Goal: Contribute content: Contribute content

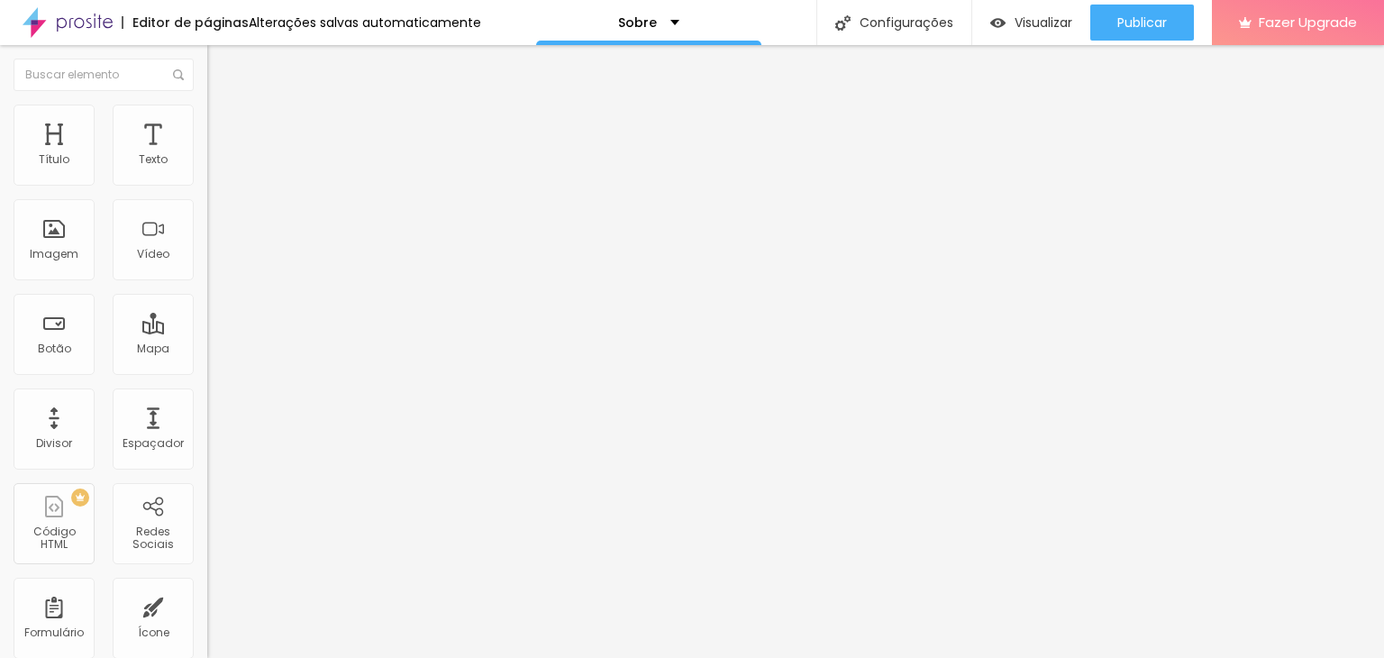
click at [207, 155] on span "Trocar imagem" at bounding box center [256, 147] width 98 height 15
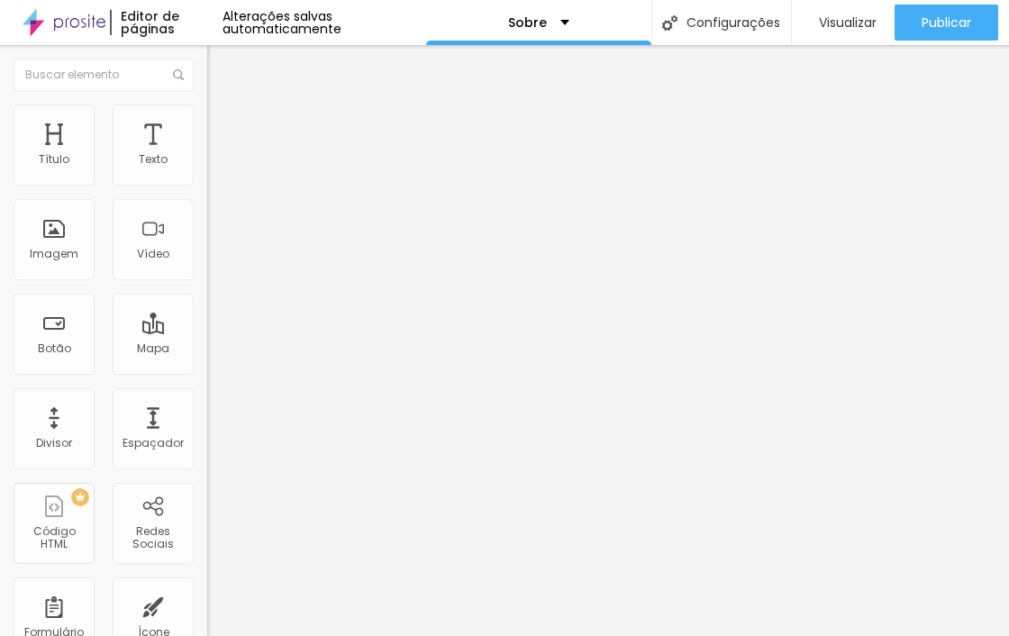
drag, startPoint x: 163, startPoint y: 240, endPoint x: 148, endPoint y: 235, distance: 16.0
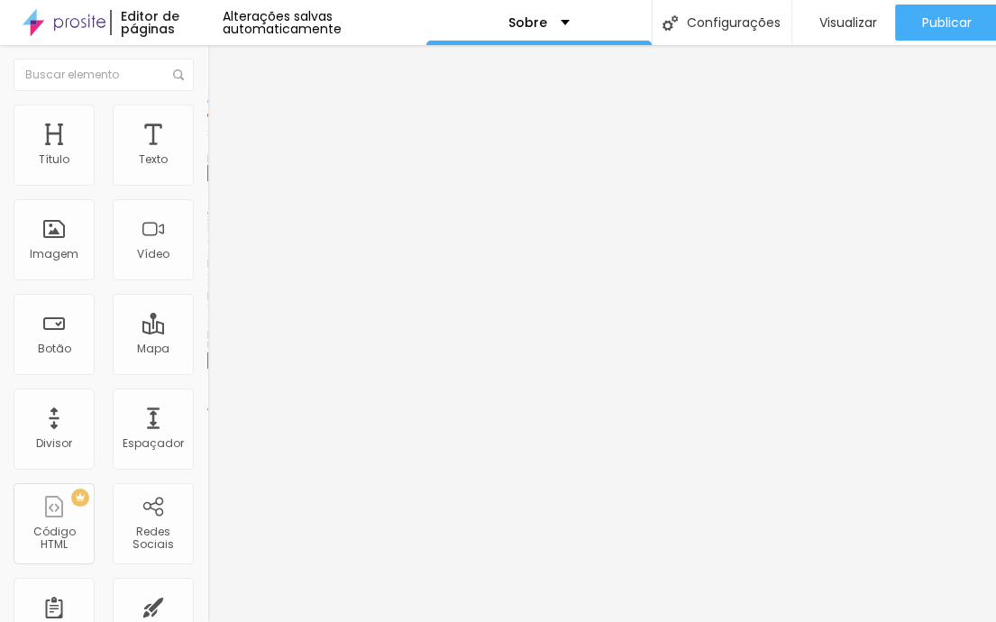
click at [207, 155] on span "Trocar imagem" at bounding box center [256, 147] width 98 height 15
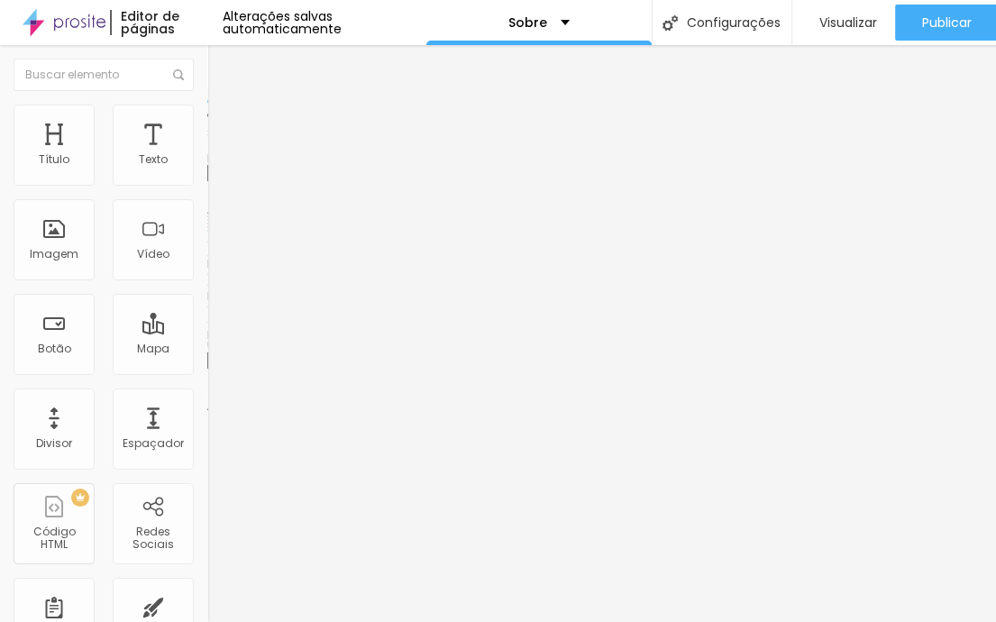
click at [207, 153] on div "Trocar imagem" at bounding box center [310, 147] width 207 height 13
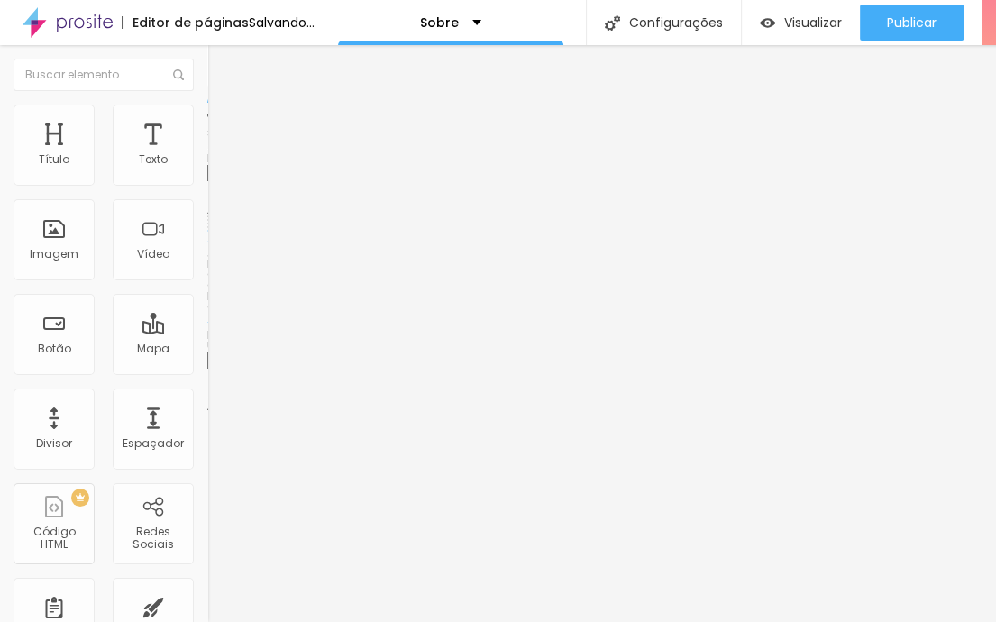
click at [207, 153] on div "Trocar imagem" at bounding box center [310, 147] width 207 height 13
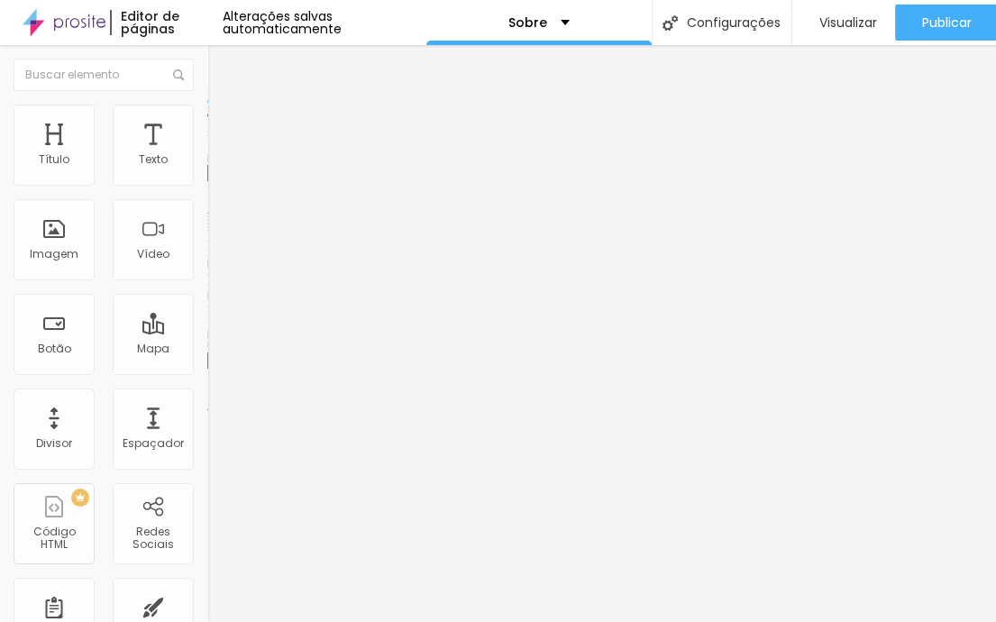
click at [223, 127] on span "Avançado" at bounding box center [252, 134] width 59 height 15
click at [207, 117] on li "Estilo" at bounding box center [310, 114] width 207 height 18
click at [207, 187] on div at bounding box center [310, 178] width 207 height 16
type input "95"
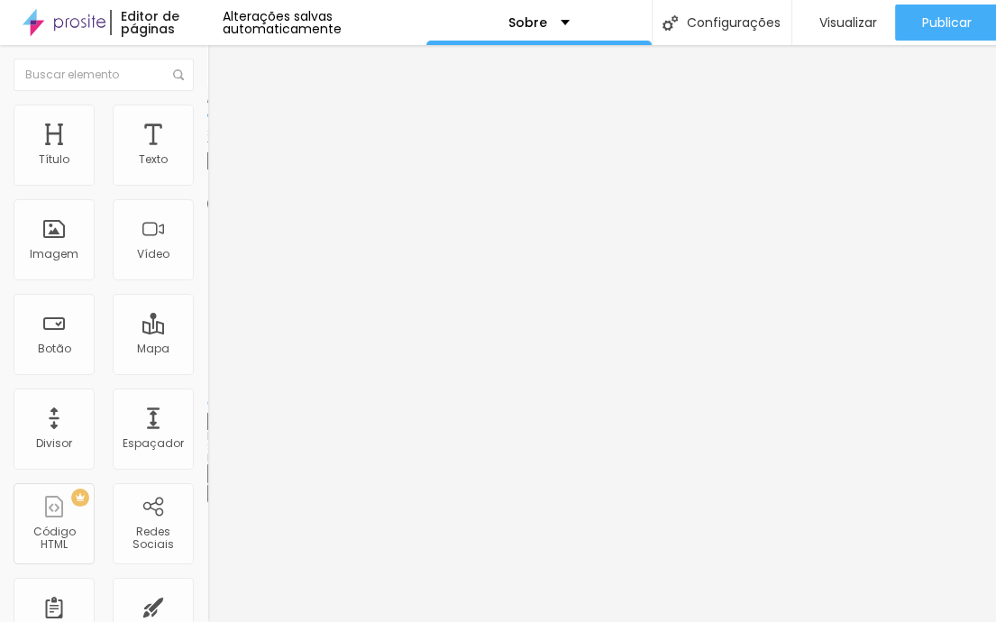
type input "90"
type input "85"
type input "80"
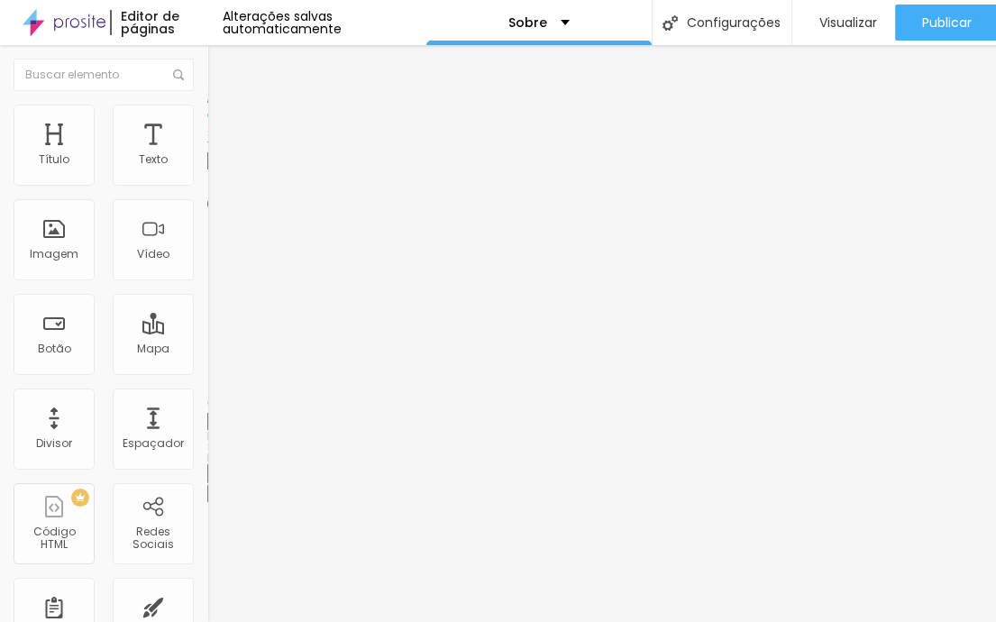
type input "80"
type input "75"
type input "65"
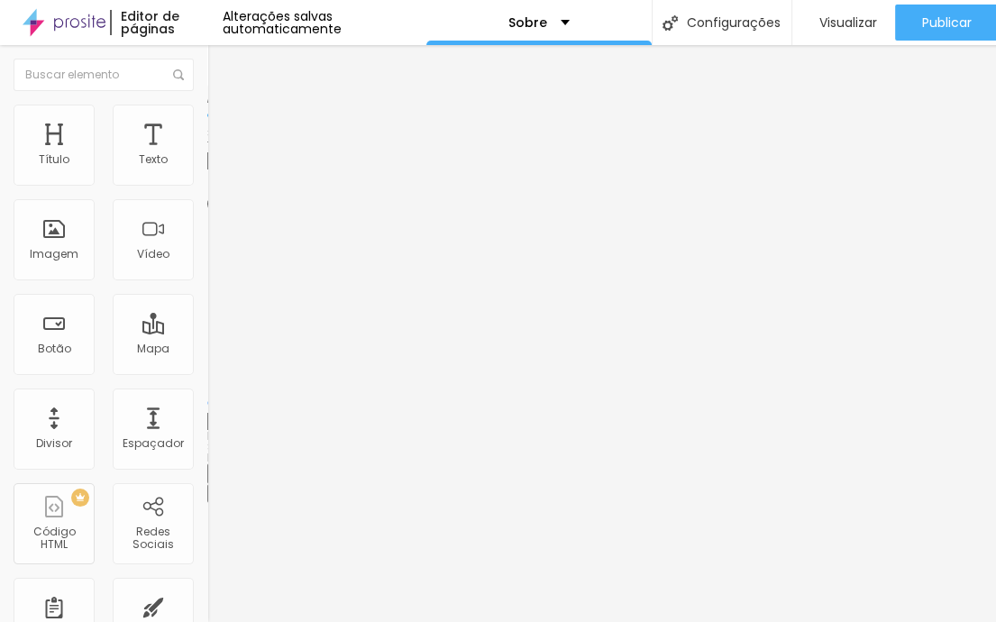
type input "60"
type input "65"
type input "70"
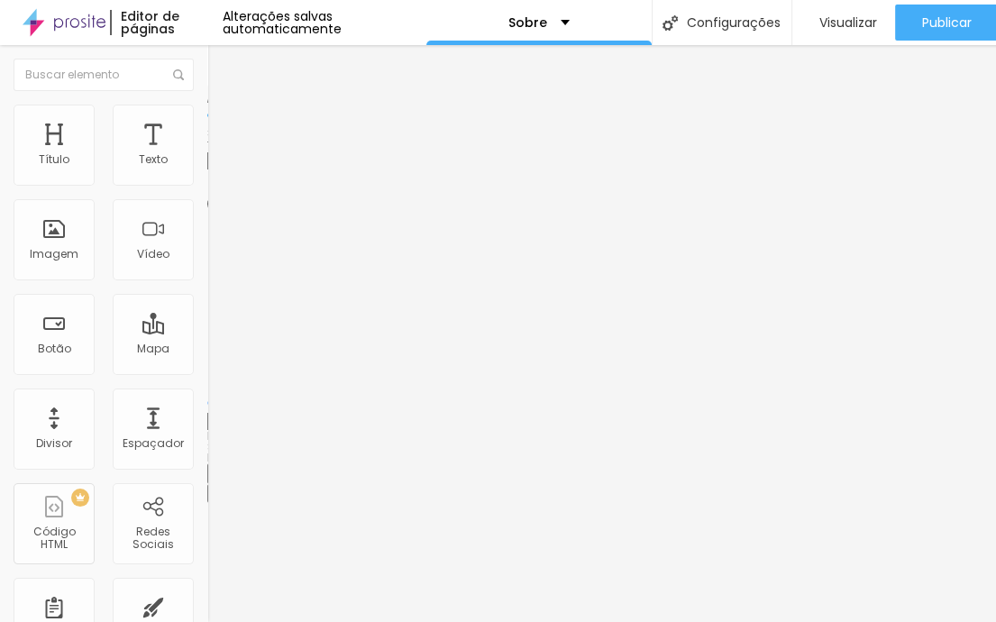
type input "70"
type input "75"
type input "70"
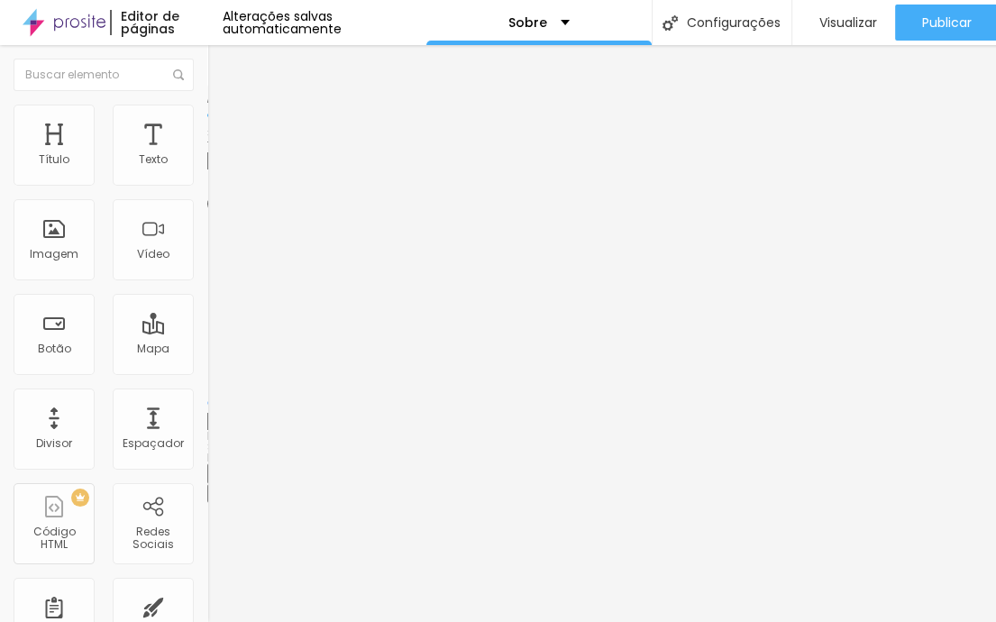
type input "65"
type input "60"
type input "55"
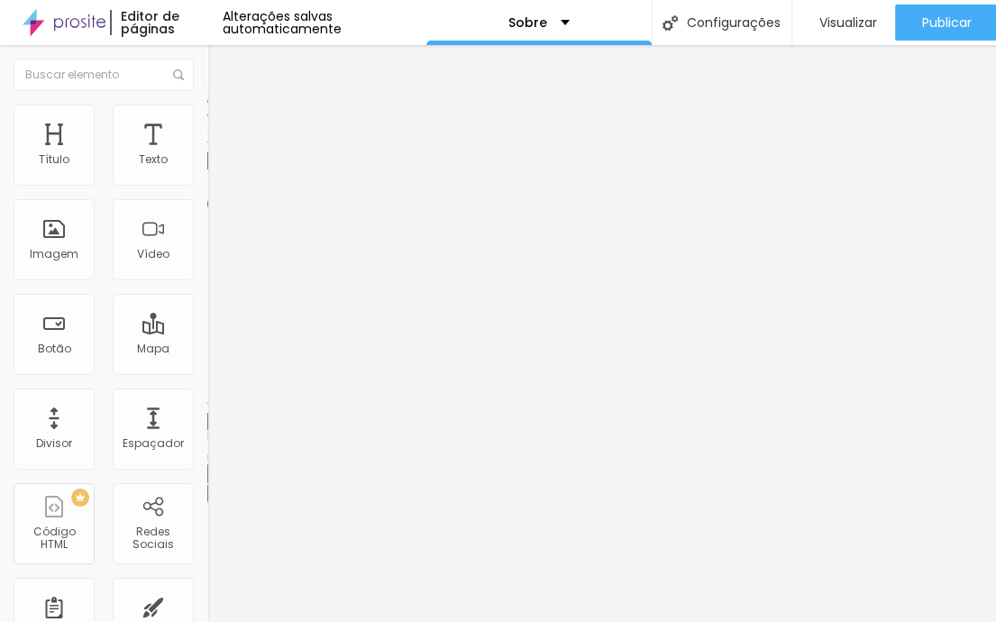
type input "55"
type input "50"
type input "45"
drag, startPoint x: 180, startPoint y: 196, endPoint x: 125, endPoint y: 235, distance: 67.8
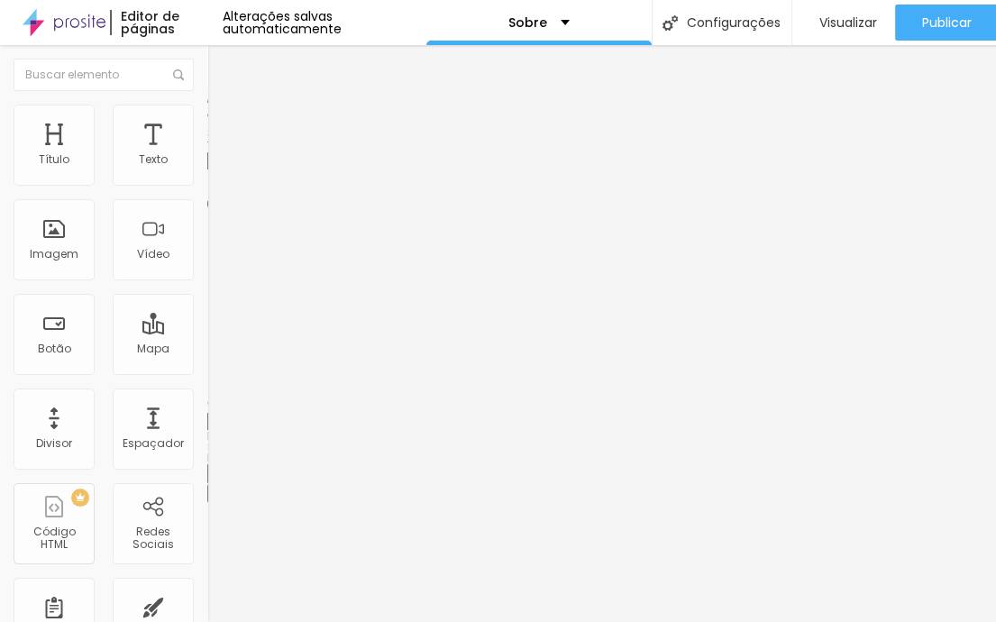
type input "45"
click at [207, 185] on input "range" at bounding box center [265, 177] width 116 height 14
type input "50"
type input "55"
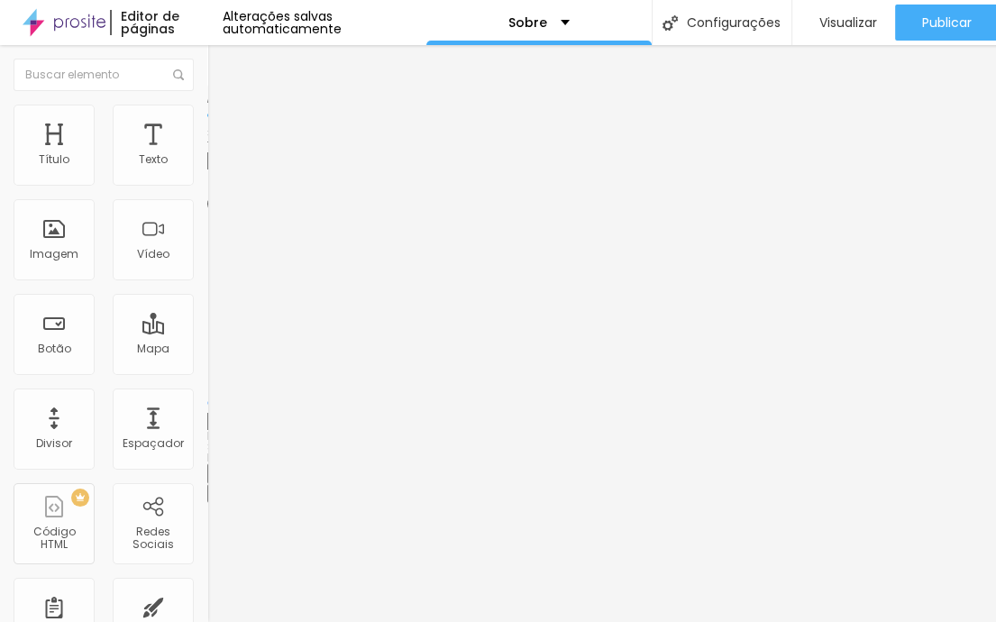
type input "55"
type input "70"
type input "75"
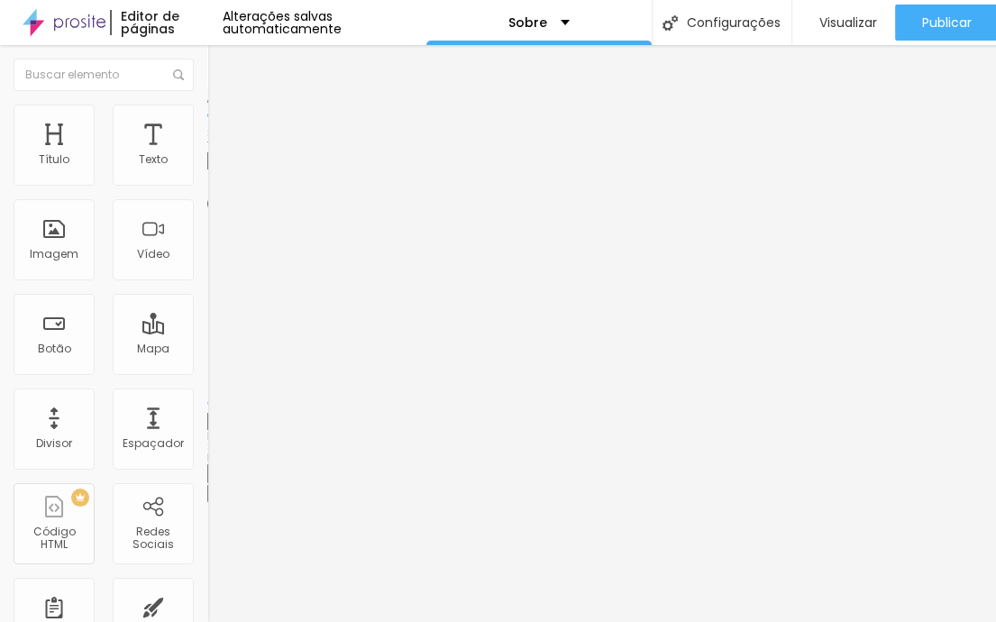
type input "80"
type input "85"
type input "90"
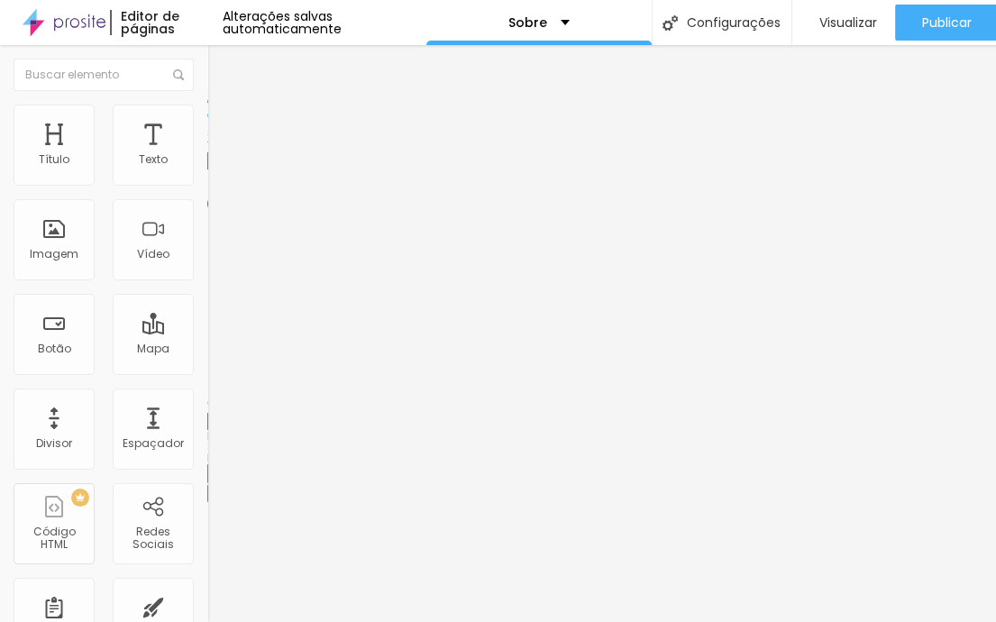
type input "90"
type input "95"
type input "100"
drag, startPoint x: 90, startPoint y: 189, endPoint x: 208, endPoint y: 193, distance: 118.1
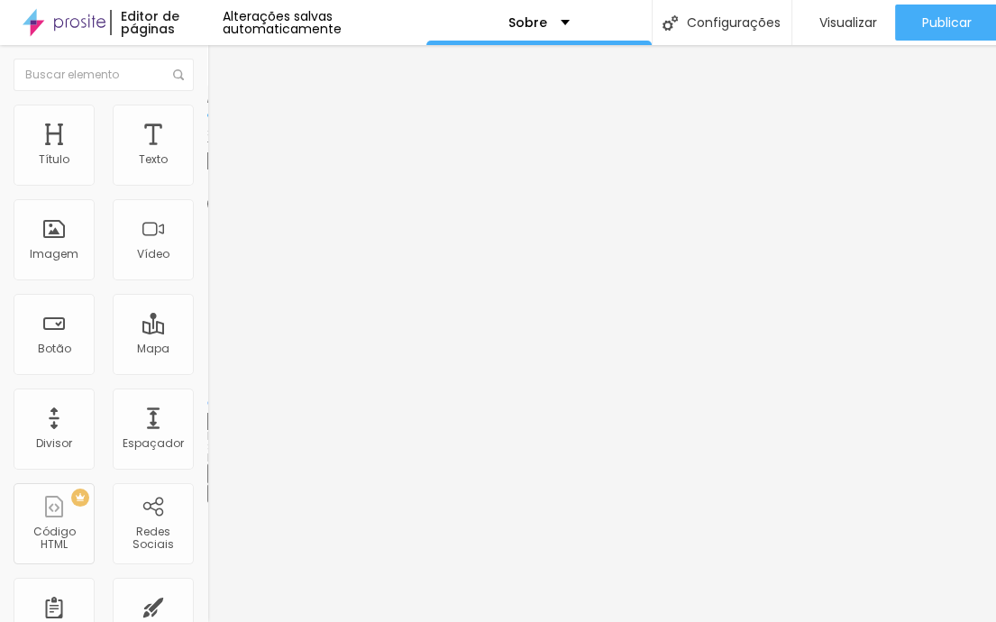
type input "100"
click at [208, 185] on input "range" at bounding box center [265, 177] width 116 height 14
click at [207, 103] on img at bounding box center [215, 95] width 16 height 16
click at [207, 123] on li "Avançado" at bounding box center [310, 132] width 207 height 18
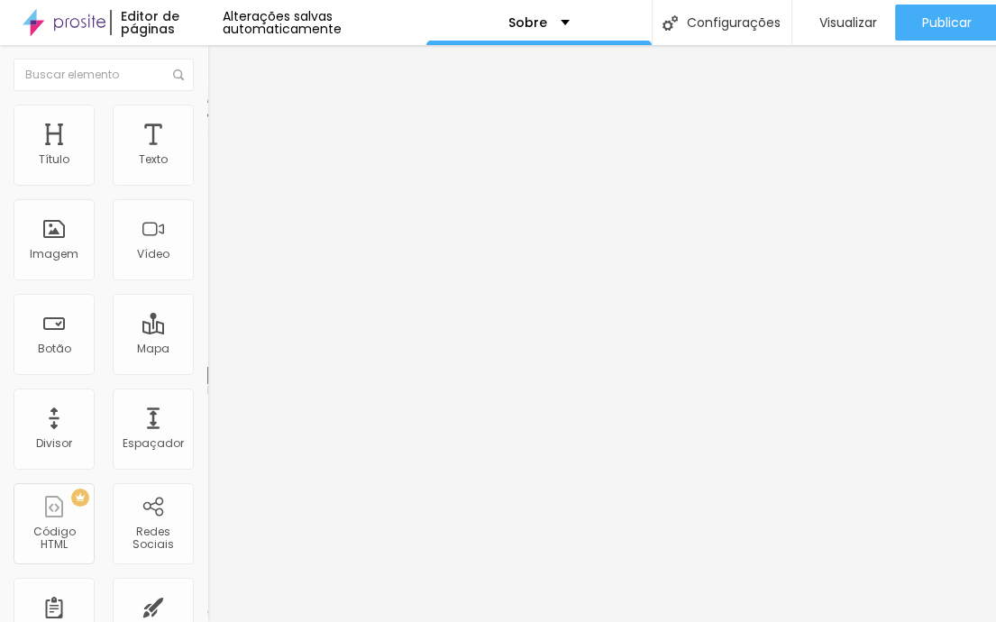
type input "62"
type input "64"
type input "68"
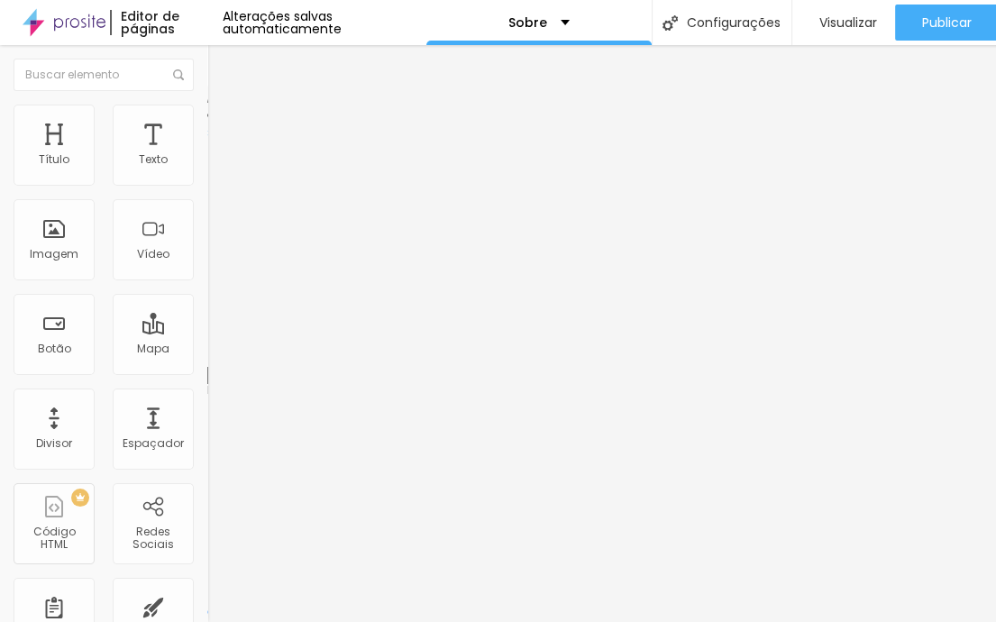
type input "68"
type input "74"
type input "80"
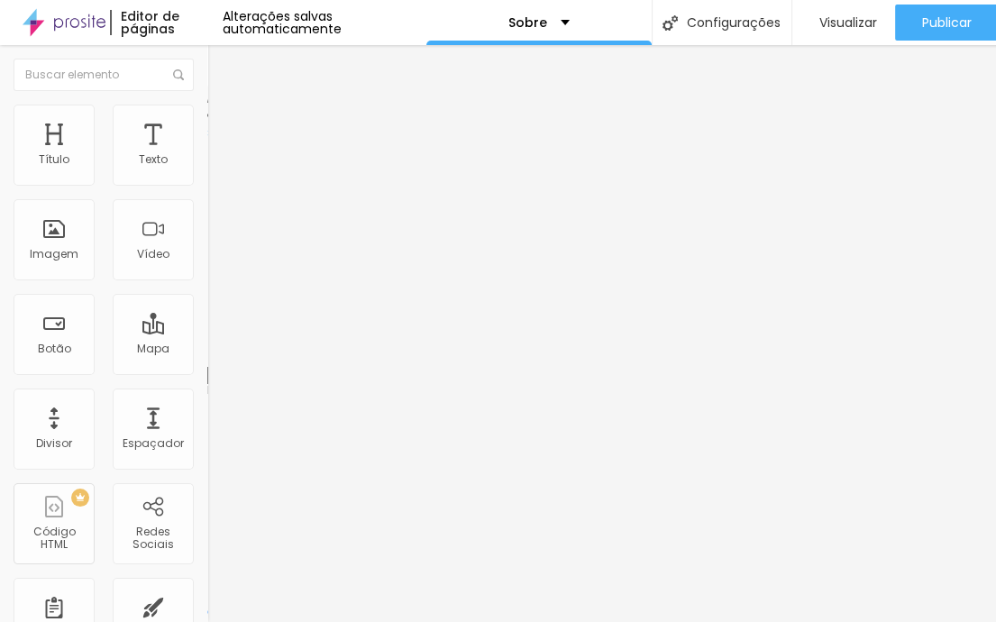
type input "82"
type input "83"
type input "92"
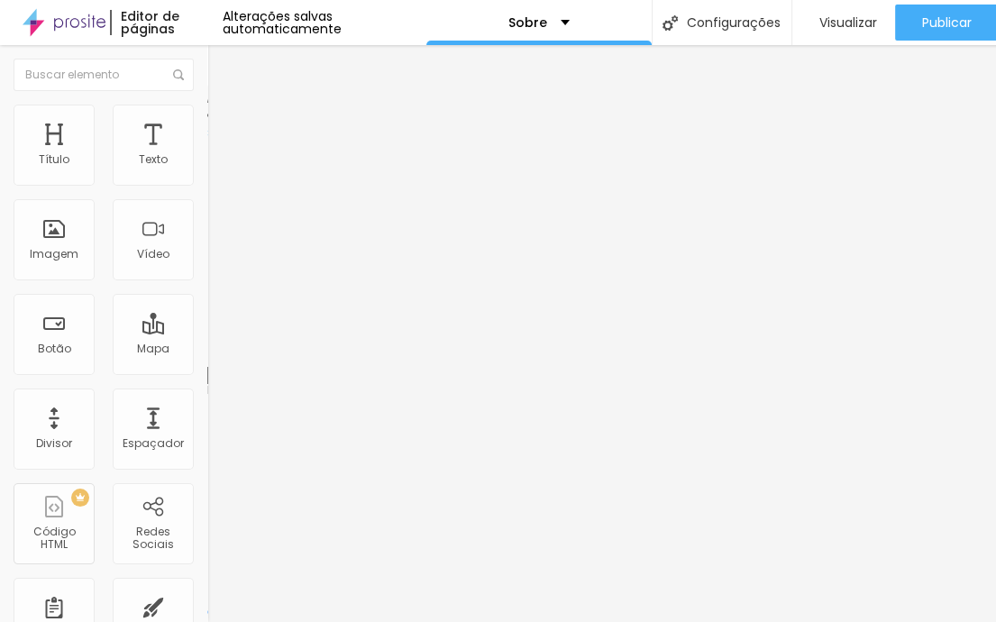
type input "92"
type input "86"
type input "25"
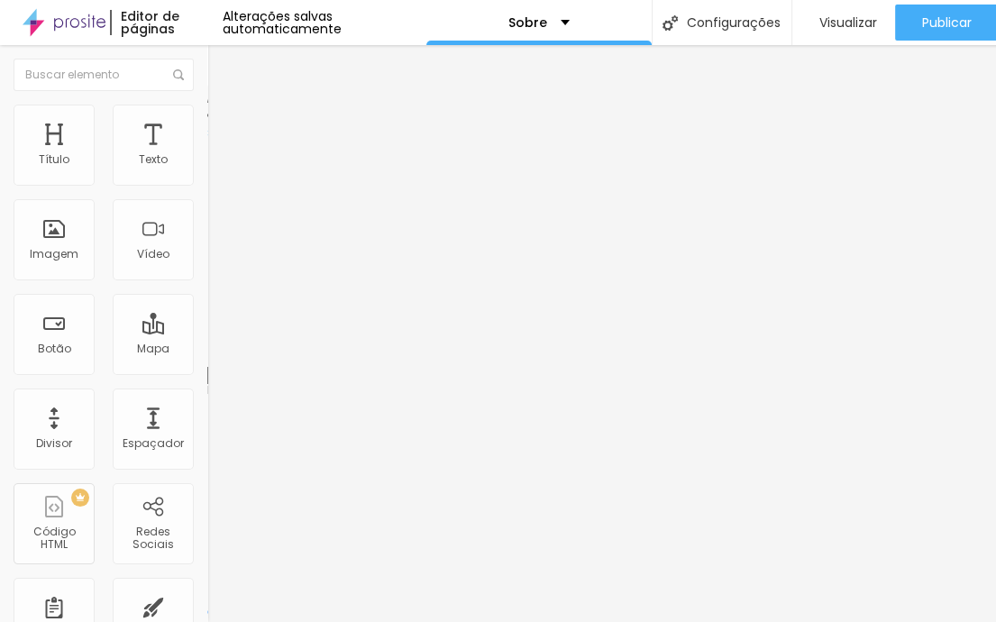
type input "19"
type input "9"
type input "5"
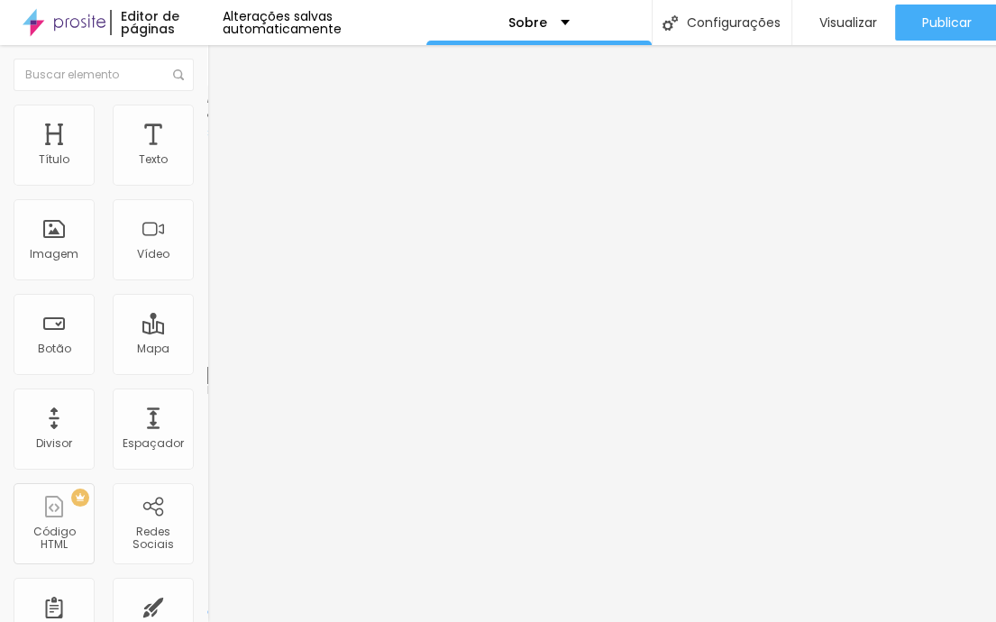
type input "5"
type input "2"
type input "1"
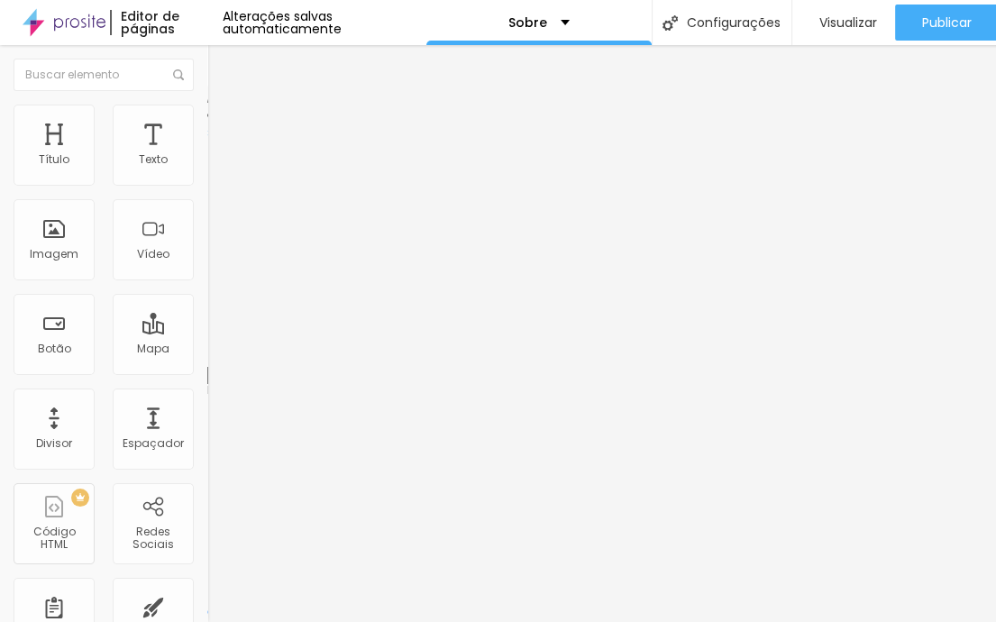
drag, startPoint x: 34, startPoint y: 167, endPoint x: 42, endPoint y: 193, distance: 27.4
type input "1"
click at [207, 350] on input "range" at bounding box center [265, 357] width 116 height 14
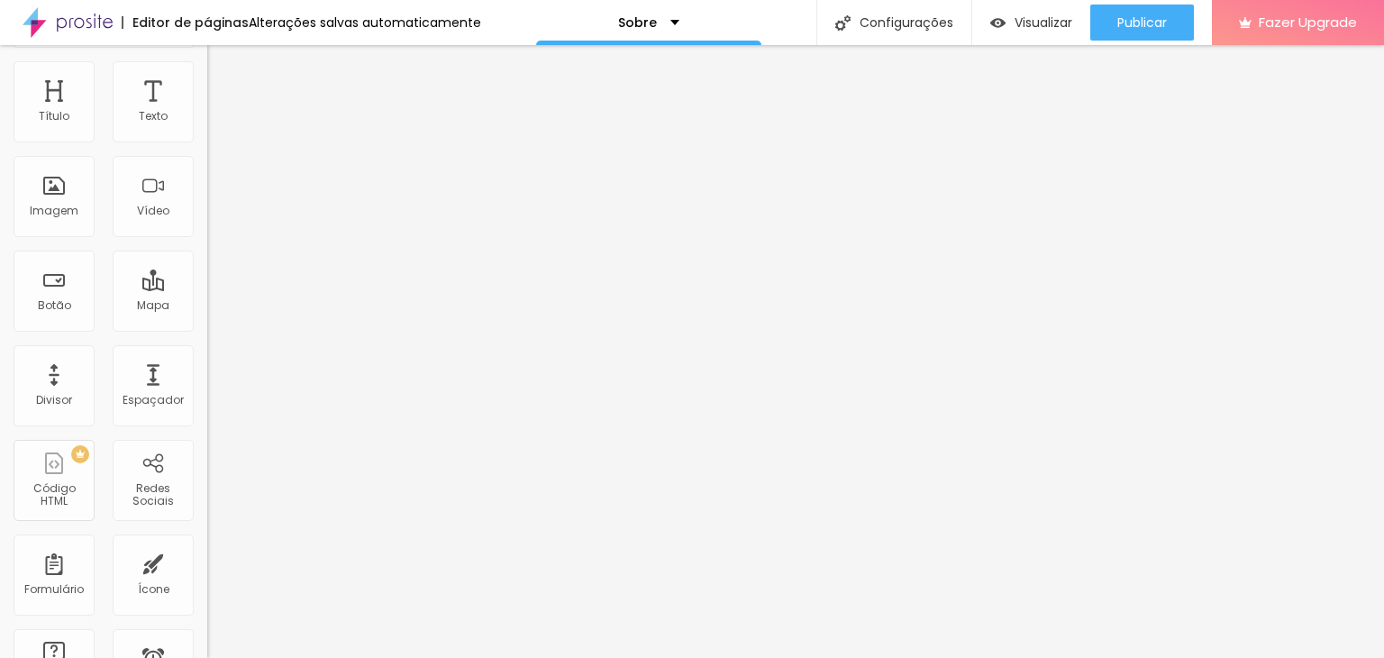
scroll to position [22, 0]
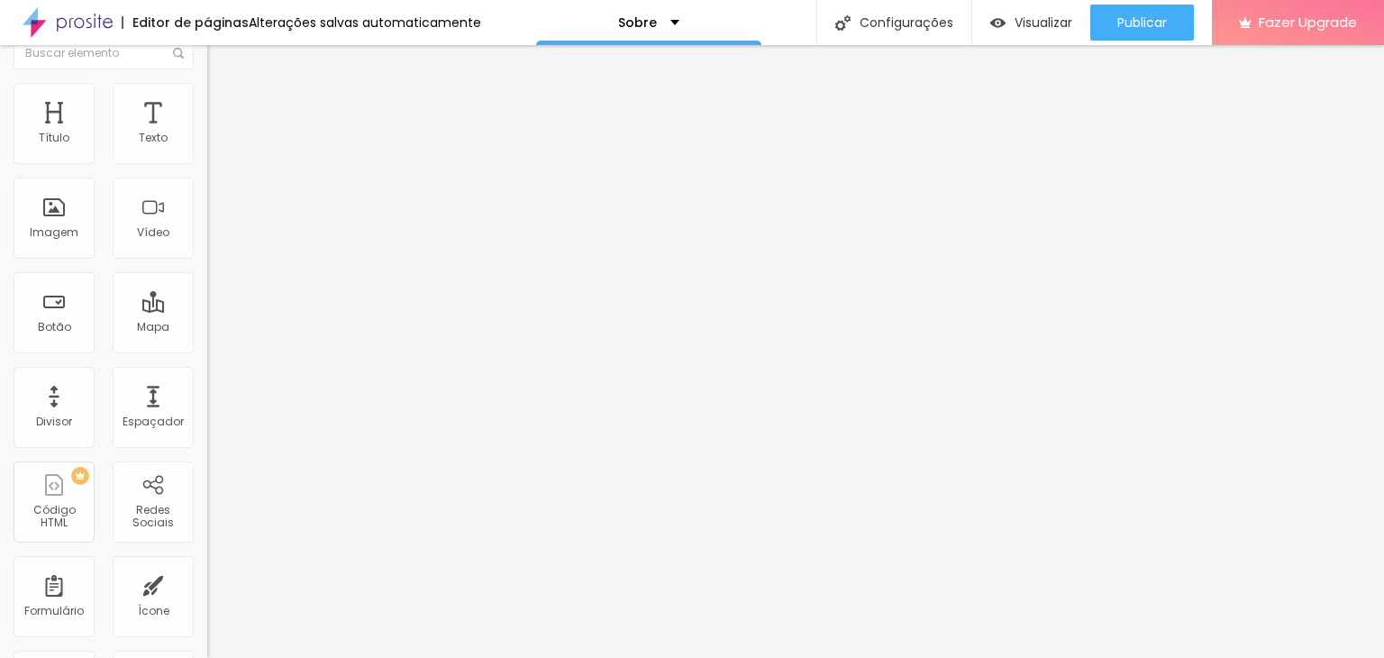
click at [223, 85] on span "Conteúdo" at bounding box center [251, 76] width 56 height 15
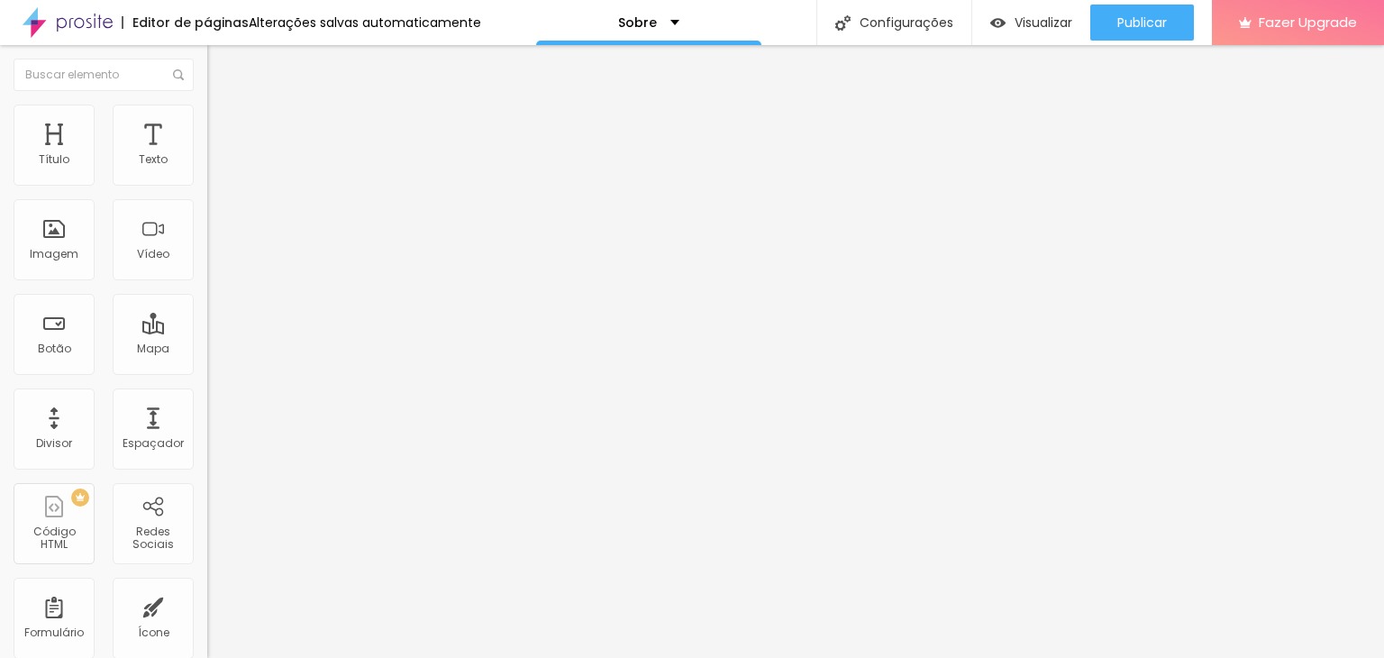
click at [207, 115] on ul "Conteúdo Estilo Avançado" at bounding box center [310, 114] width 207 height 54
click at [207, 115] on img at bounding box center [215, 113] width 16 height 16
click at [207, 123] on li "Avançado" at bounding box center [310, 132] width 207 height 18
click at [223, 106] on span "Conteúdo" at bounding box center [251, 98] width 56 height 15
click at [207, 153] on div "Trocar imagem" at bounding box center [310, 147] width 207 height 13
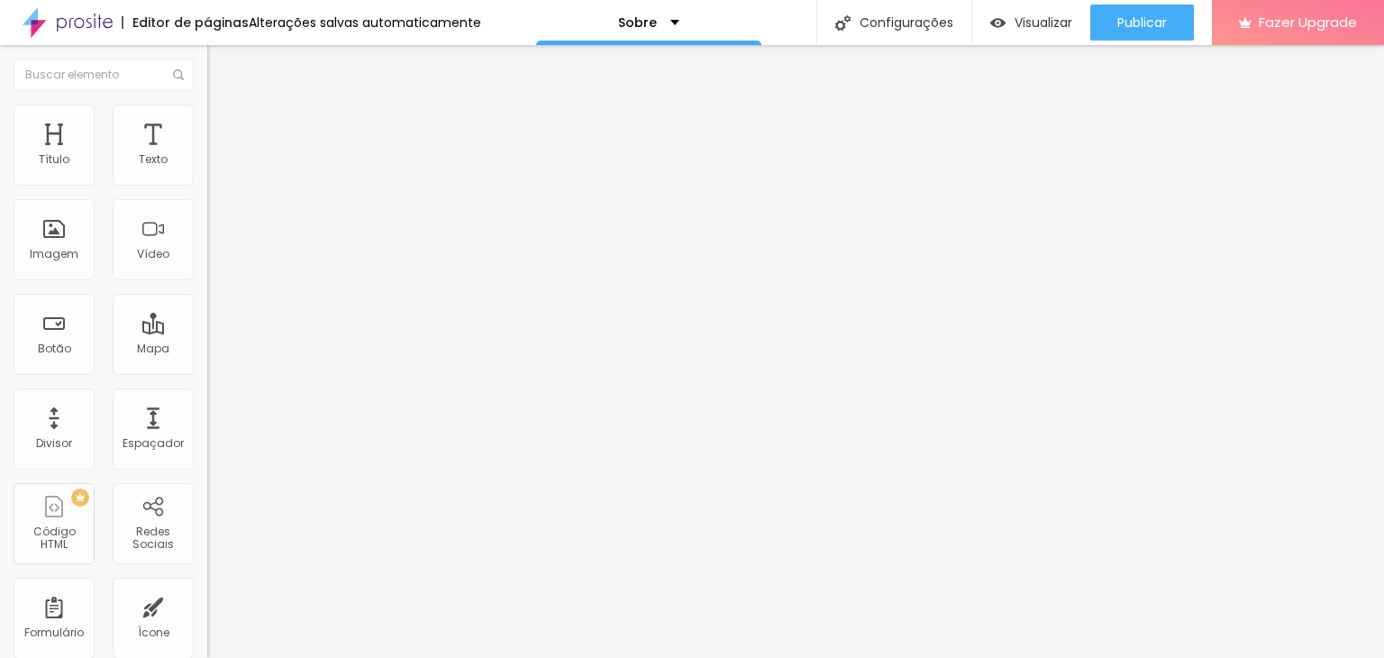
click at [305, 151] on img at bounding box center [310, 146] width 11 height 11
click at [207, 155] on span "Adicionar imagem" at bounding box center [265, 147] width 116 height 15
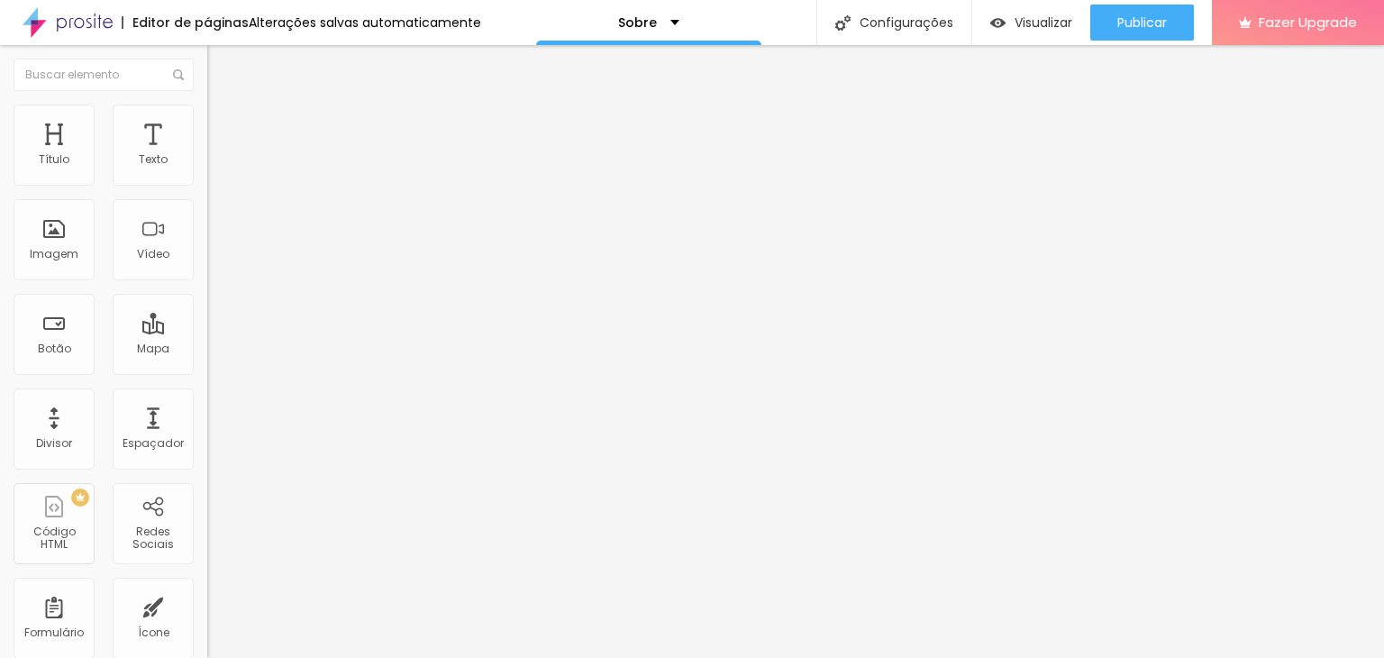
click at [305, 155] on span at bounding box center [310, 147] width 11 height 15
click at [207, 269] on div "Proporção" at bounding box center [310, 264] width 207 height 11
click at [207, 155] on span "Adicionar imagem" at bounding box center [265, 147] width 116 height 15
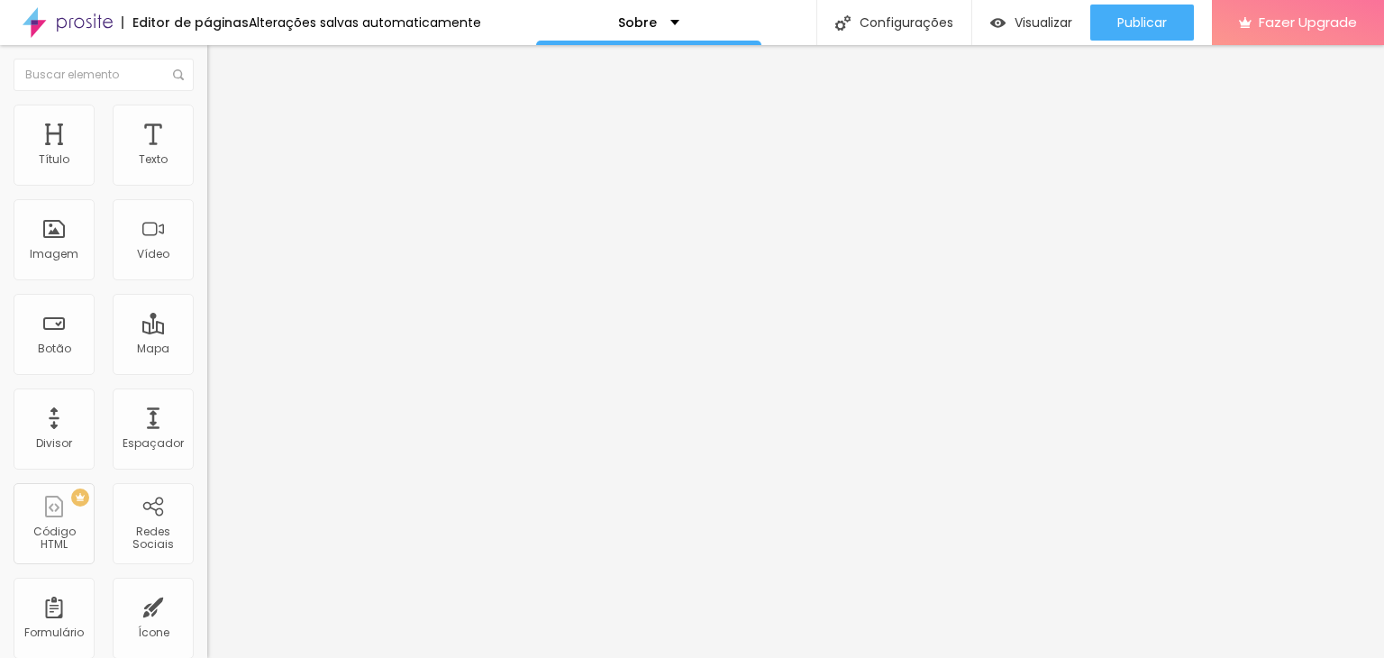
click at [207, 293] on span "Cinema" at bounding box center [229, 285] width 45 height 15
click at [207, 153] on div "Trocar imagem" at bounding box center [310, 147] width 207 height 13
click at [207, 310] on span "Padrão" at bounding box center [227, 302] width 41 height 15
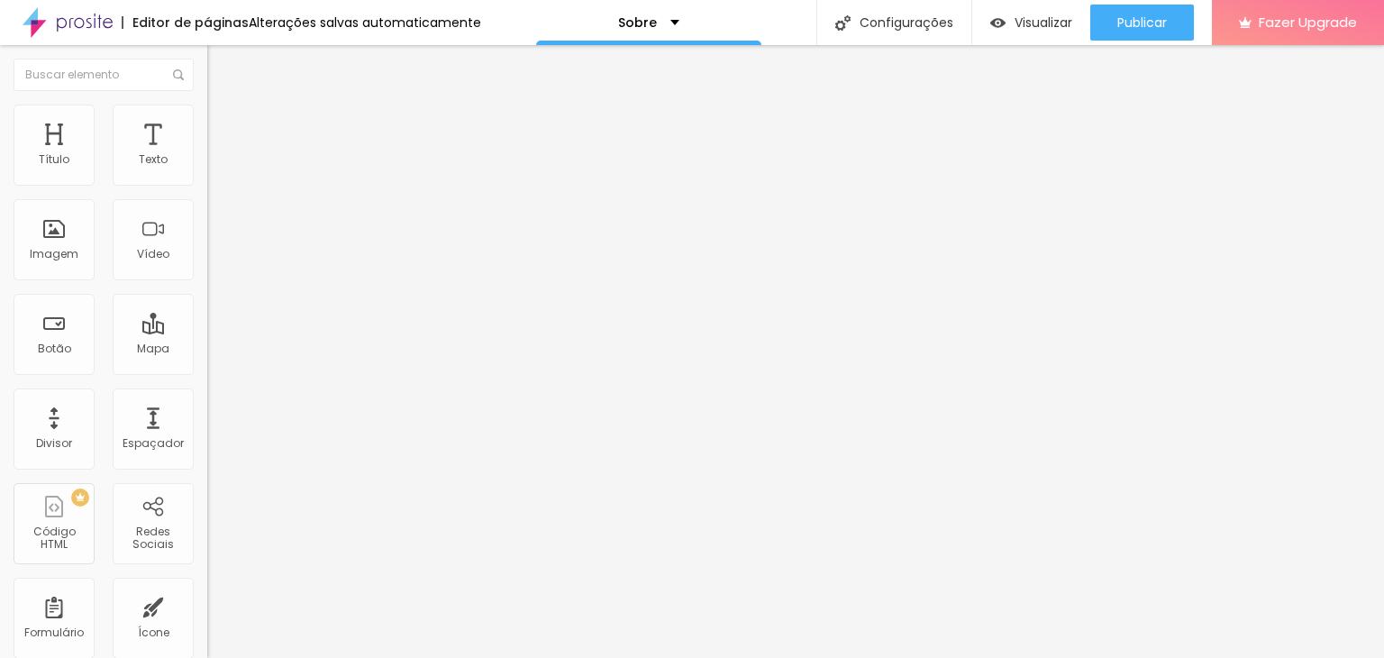
click at [207, 282] on span "4:3 Padrão" at bounding box center [236, 274] width 59 height 15
click at [207, 321] on span "Quadrado" at bounding box center [236, 312] width 59 height 15
click at [207, 332] on span "Original" at bounding box center [228, 323] width 43 height 15
click at [207, 304] on span "Padrão" at bounding box center [227, 295] width 41 height 15
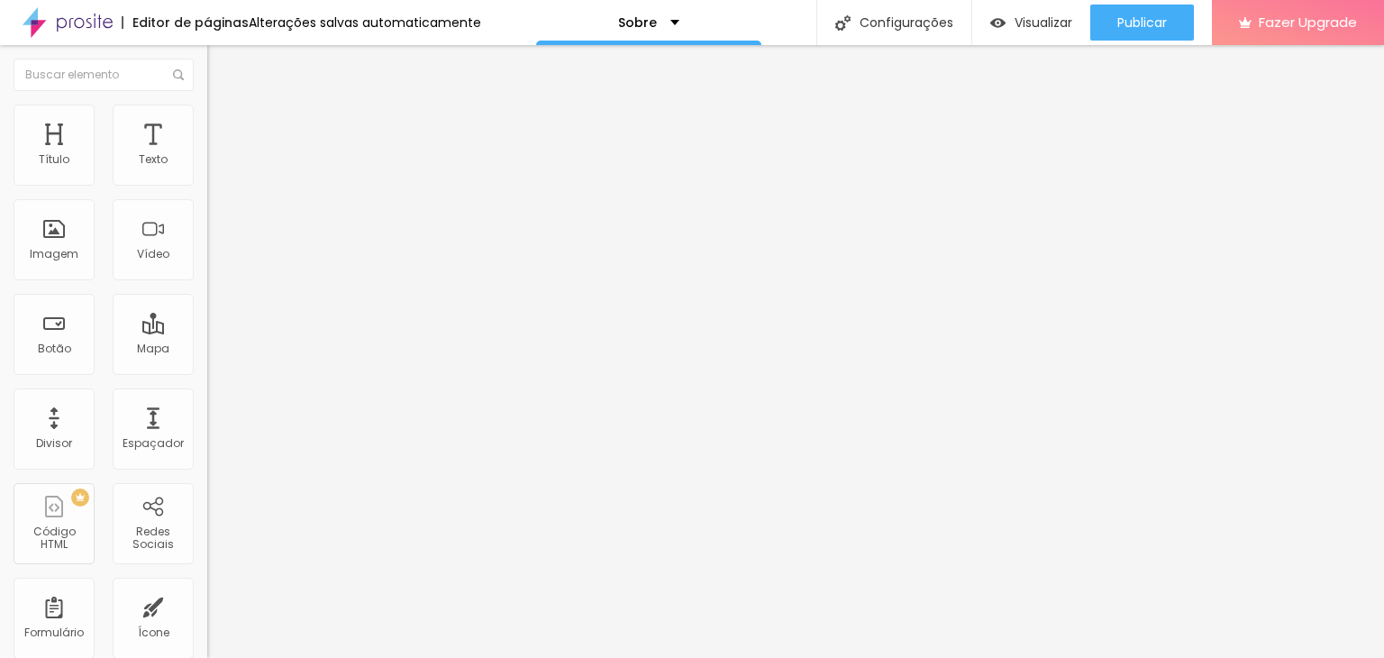
click at [207, 330] on div "Cinema 16:9 Padrão 4:3 Quadrado 1:1 Original" at bounding box center [310, 305] width 207 height 50
click at [207, 293] on span "Cinema" at bounding box center [229, 285] width 45 height 15
click at [207, 310] on span "Padrão" at bounding box center [227, 302] width 41 height 15
click at [207, 321] on span "Quadrado" at bounding box center [236, 312] width 59 height 15
click at [207, 304] on span "Padrão" at bounding box center [227, 295] width 41 height 15
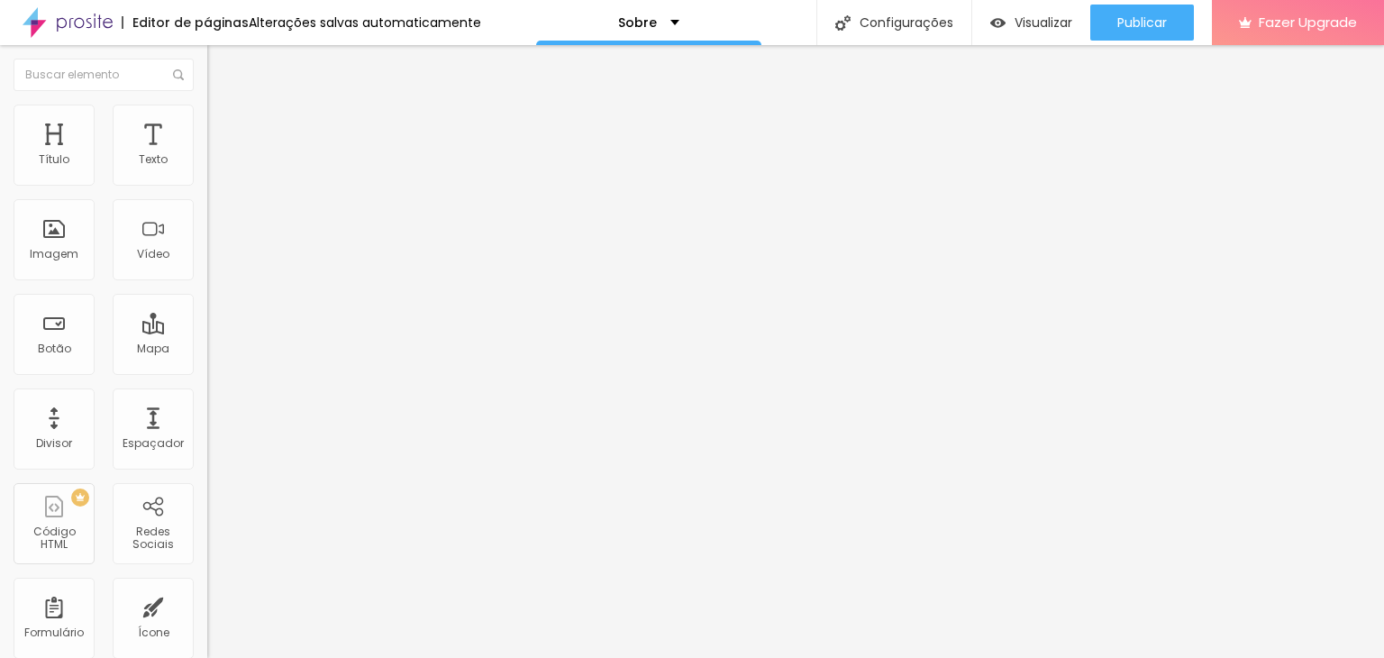
click at [207, 153] on div "Trocar imagem" at bounding box center [310, 147] width 207 height 13
click at [207, 182] on input "text" at bounding box center [315, 173] width 216 height 18
click at [221, 68] on img "button" at bounding box center [228, 66] width 14 height 14
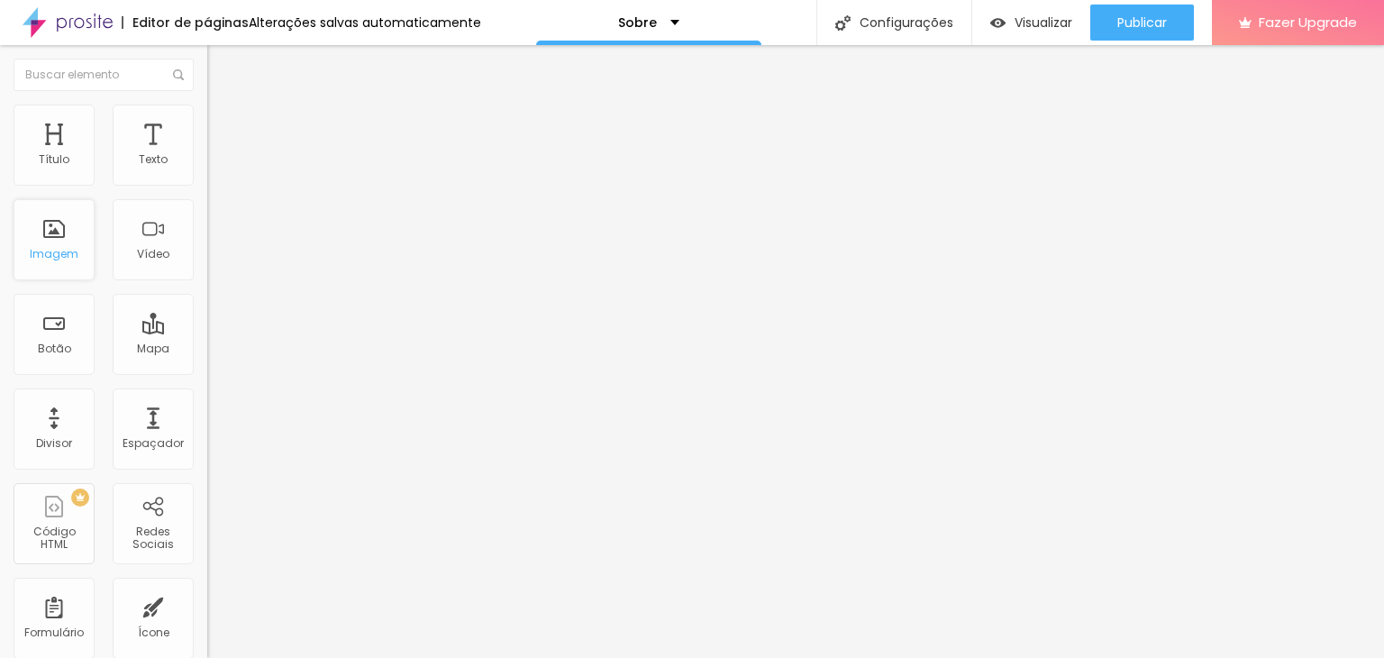
click at [44, 238] on div "Imagem" at bounding box center [54, 239] width 81 height 81
click at [36, 244] on div "Imagem" at bounding box center [54, 239] width 81 height 81
click at [78, 222] on div "Imagem" at bounding box center [54, 239] width 81 height 81
click at [305, 155] on span at bounding box center [310, 147] width 11 height 15
click at [207, 282] on span "4:3 Padrão" at bounding box center [236, 274] width 59 height 15
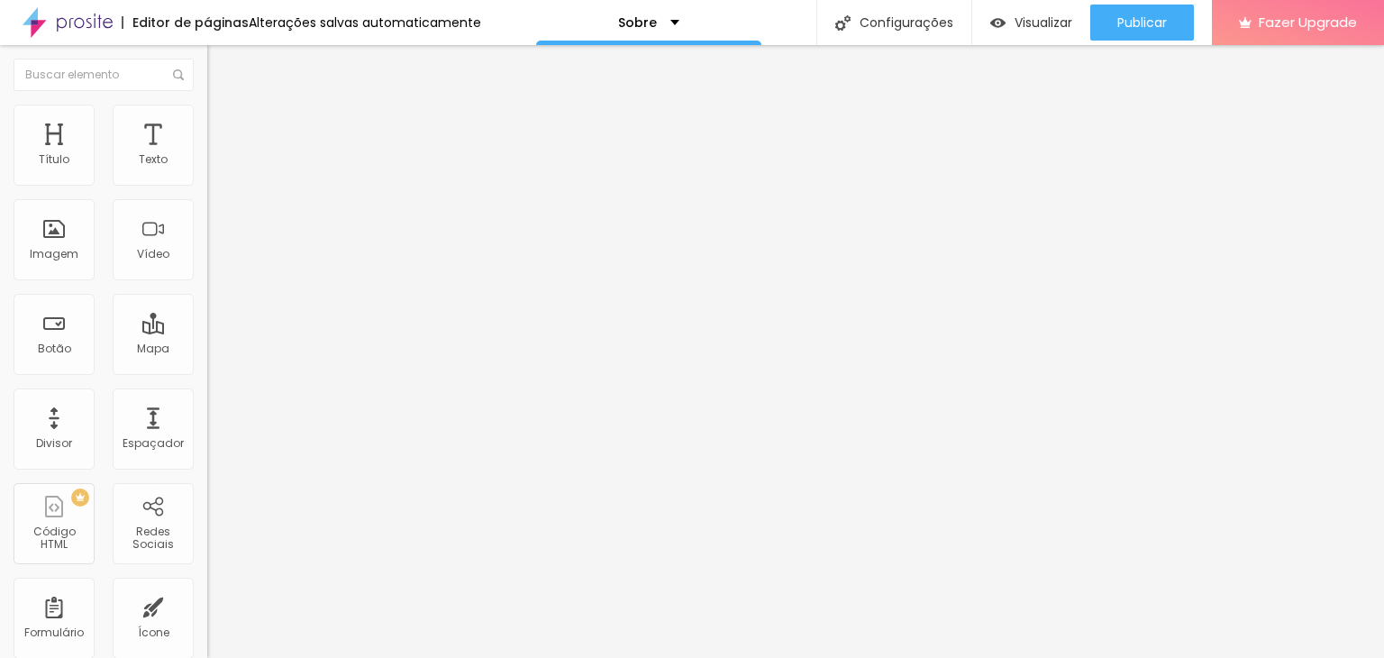
click at [207, 293] on span "Cinema" at bounding box center [229, 285] width 45 height 15
click at [207, 310] on span "Padrão" at bounding box center [227, 302] width 41 height 15
click at [207, 321] on span "Quadrado" at bounding box center [236, 312] width 59 height 15
click at [207, 302] on div "Padrão 4:3" at bounding box center [310, 296] width 207 height 11
click at [207, 293] on span "Cinema" at bounding box center [229, 285] width 45 height 15
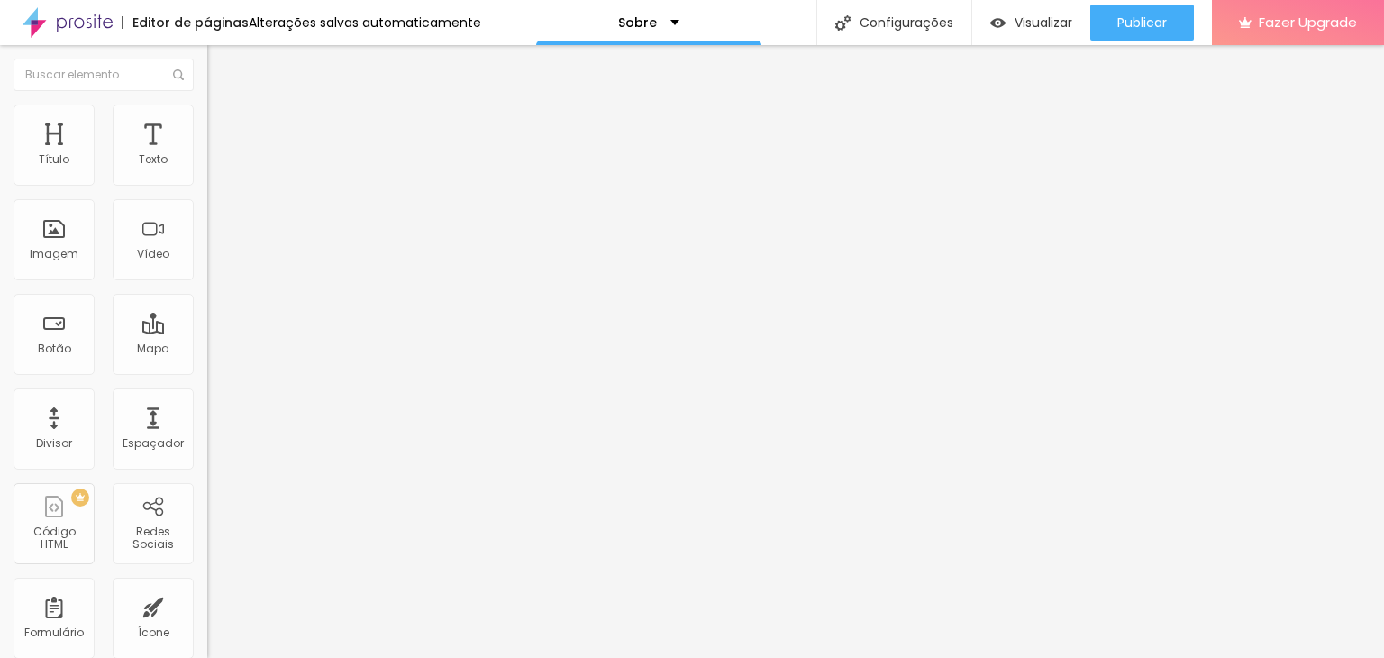
click at [207, 310] on span "Padrão" at bounding box center [227, 302] width 41 height 15
click at [207, 153] on div "Adicionar imagem" at bounding box center [310, 147] width 207 height 13
click at [207, 155] on span "Adicionar imagem" at bounding box center [265, 147] width 116 height 15
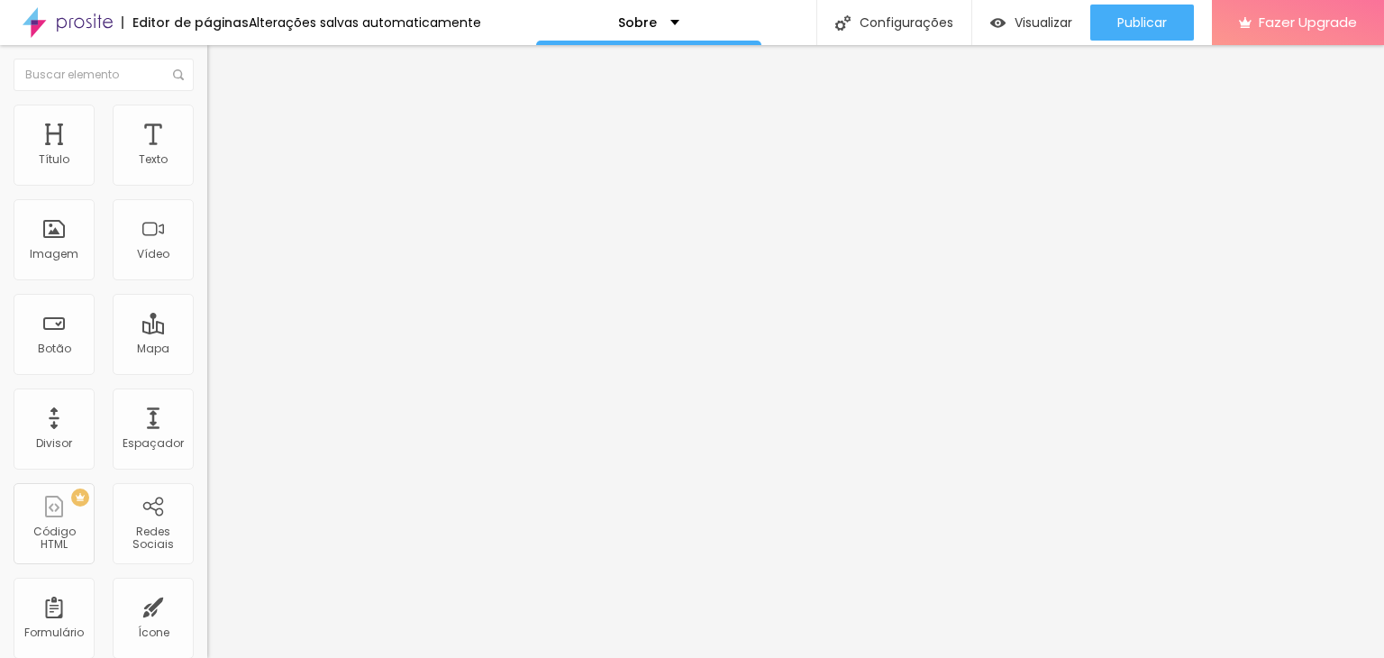
click at [207, 332] on span "Original" at bounding box center [228, 323] width 43 height 15
click at [223, 332] on span "Original" at bounding box center [244, 323] width 43 height 15
click at [207, 332] on span "Original" at bounding box center [228, 323] width 43 height 15
click at [207, 293] on span "Cinema" at bounding box center [229, 285] width 45 height 15
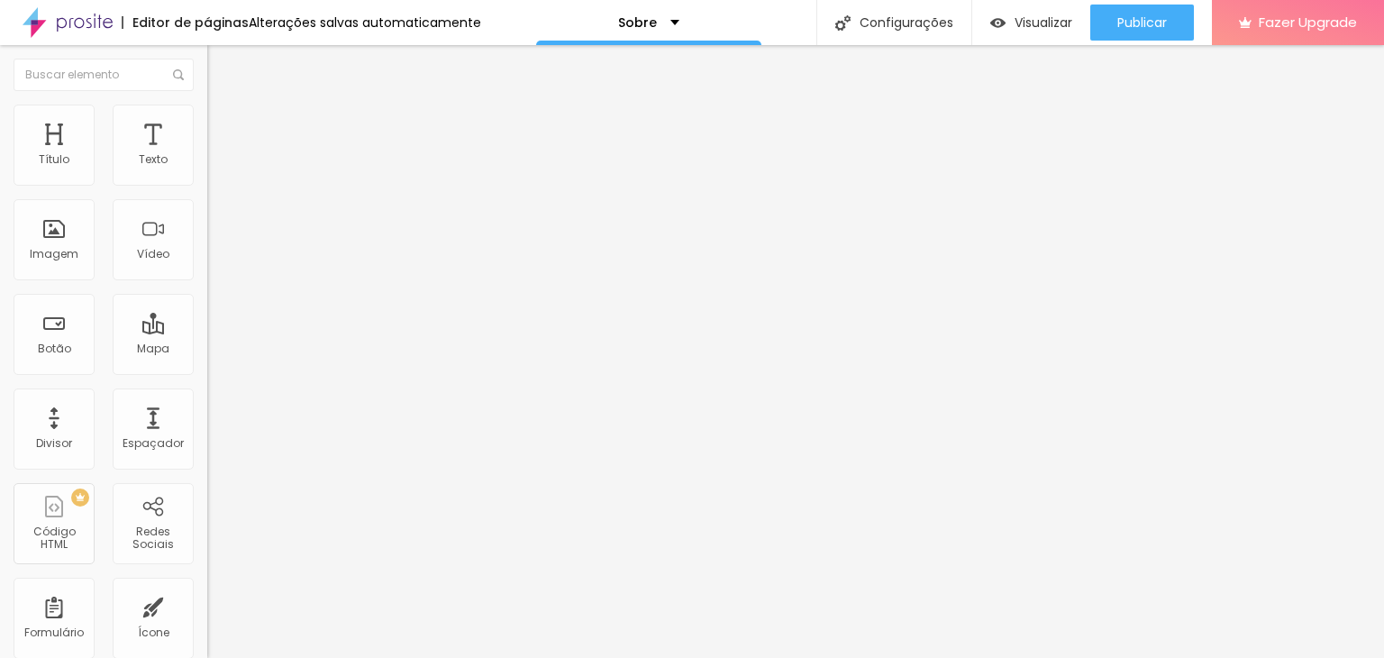
click at [207, 151] on div "Alinhamento" at bounding box center [310, 146] width 207 height 11
click at [207, 123] on img at bounding box center [215, 131] width 16 height 16
click at [207, 116] on ul "Conteúdo Estilo Avançado" at bounding box center [310, 114] width 207 height 54
click at [207, 119] on li "Estilo" at bounding box center [310, 114] width 207 height 18
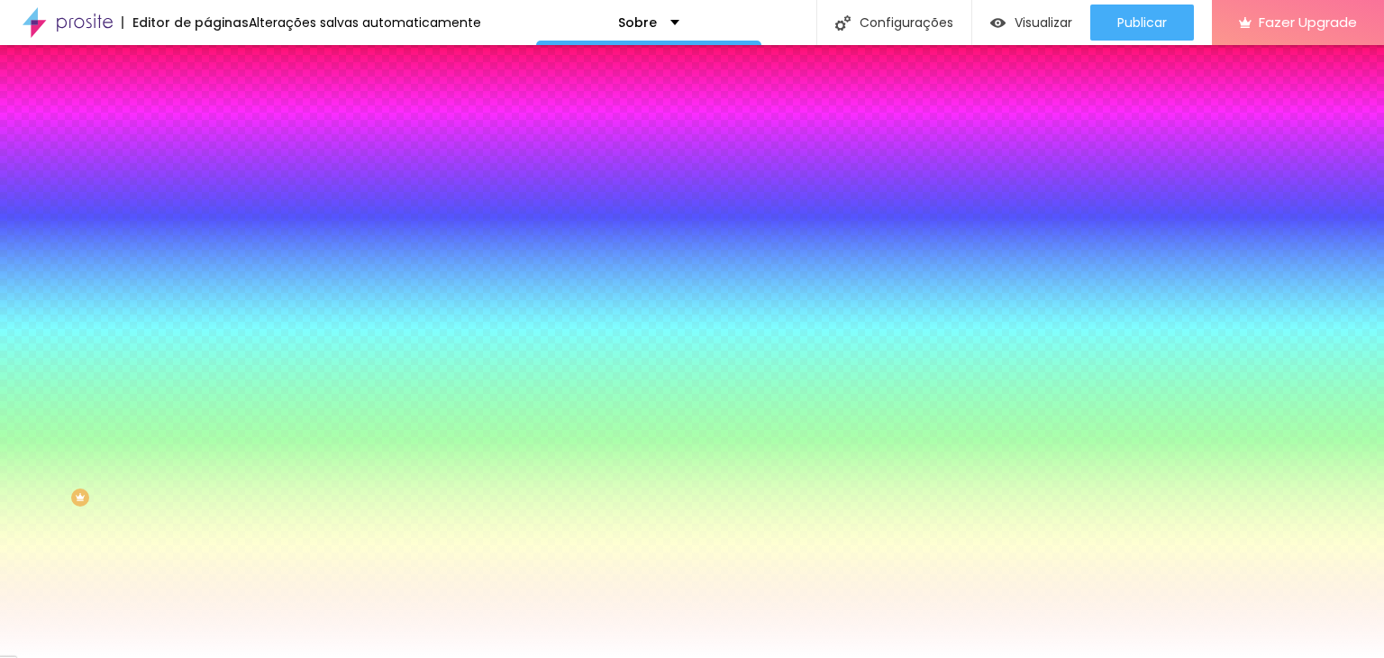
click at [223, 106] on span "Conteúdo" at bounding box center [251, 98] width 56 height 15
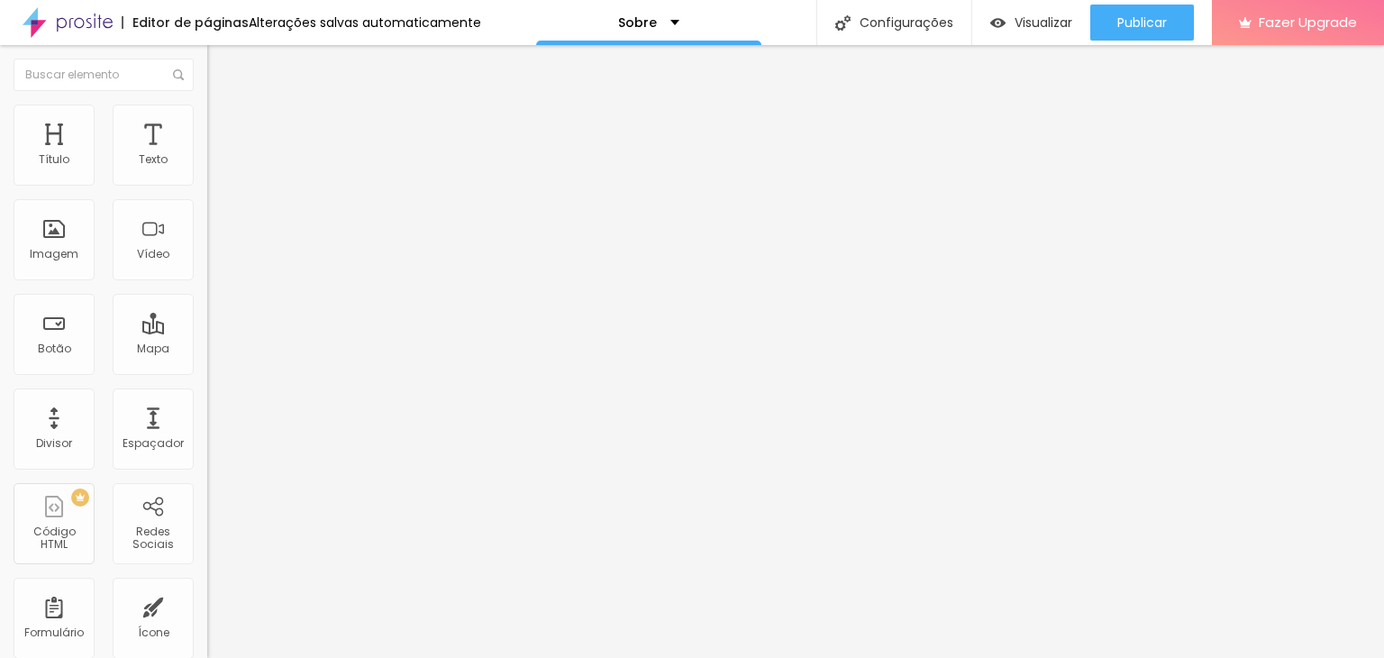
click at [207, 77] on button "Editar Seção" at bounding box center [310, 65] width 207 height 41
click at [61, 260] on div "Imagem" at bounding box center [54, 239] width 81 height 81
click at [43, 236] on div "Imagem" at bounding box center [54, 239] width 81 height 81
click at [45, 266] on div "Imagem" at bounding box center [54, 239] width 81 height 81
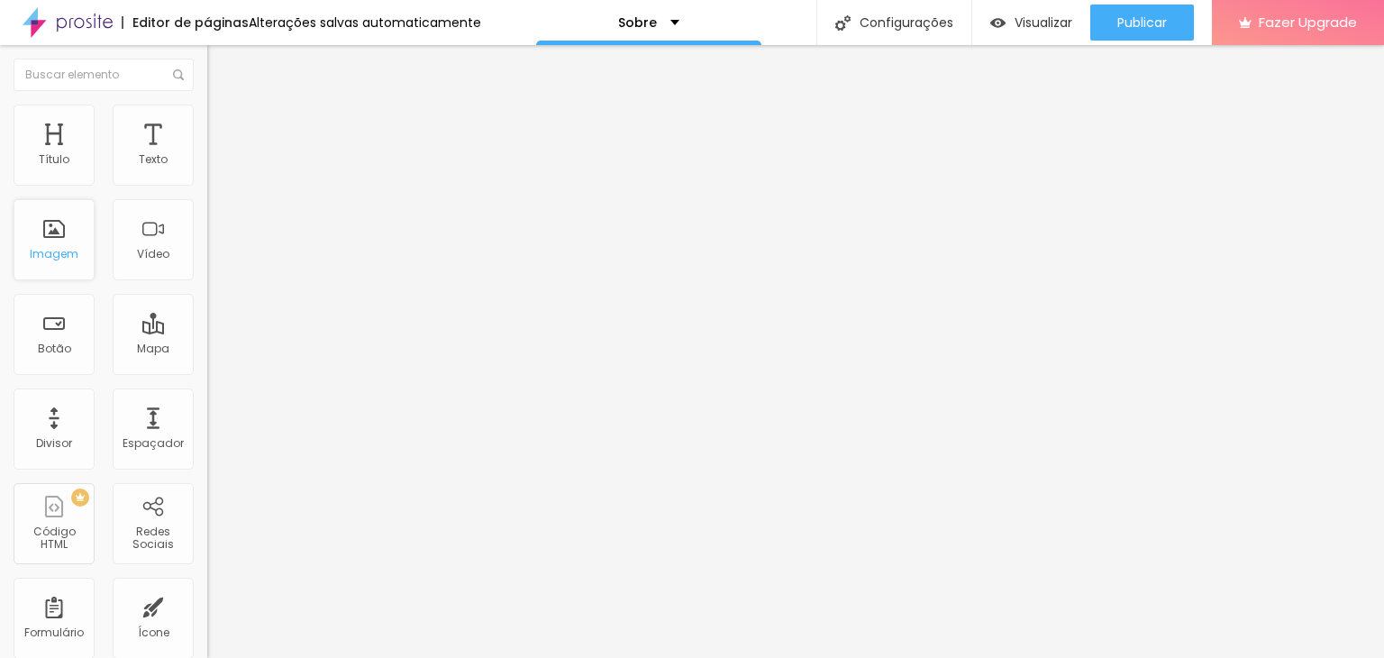
click at [45, 266] on div "Imagem" at bounding box center [54, 239] width 81 height 81
click at [207, 109] on ul "Conteúdo Estilo Avançado" at bounding box center [310, 114] width 207 height 54
click at [207, 164] on span "Encaixotado" at bounding box center [242, 156] width 70 height 15
click at [207, 192] on span "Completo" at bounding box center [234, 184] width 55 height 15
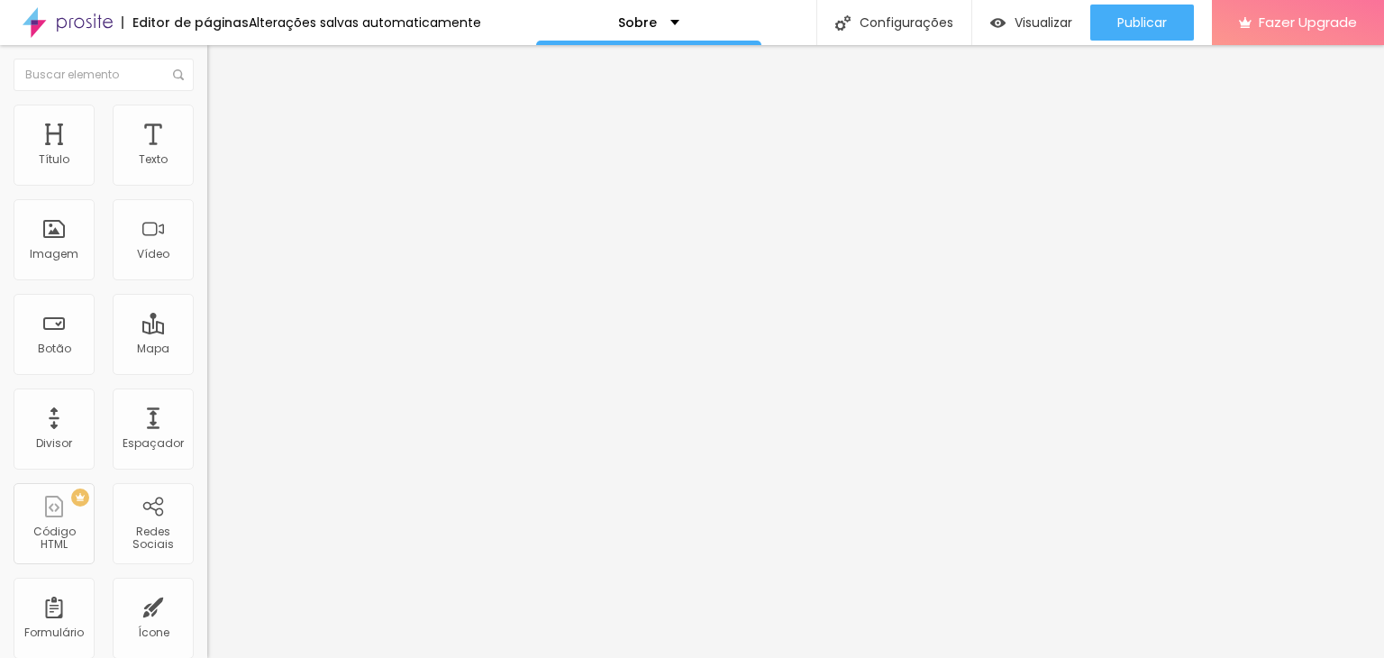
click at [207, 175] on span "Encaixotado" at bounding box center [242, 166] width 70 height 15
click at [207, 158] on div "Modo Encaixotado Encaixotado Completo" at bounding box center [310, 166] width 207 height 50
click at [207, 165] on div "Modo Encaixotado Encaixotado Completo" at bounding box center [310, 166] width 207 height 50
click at [207, 113] on img at bounding box center [215, 113] width 16 height 16
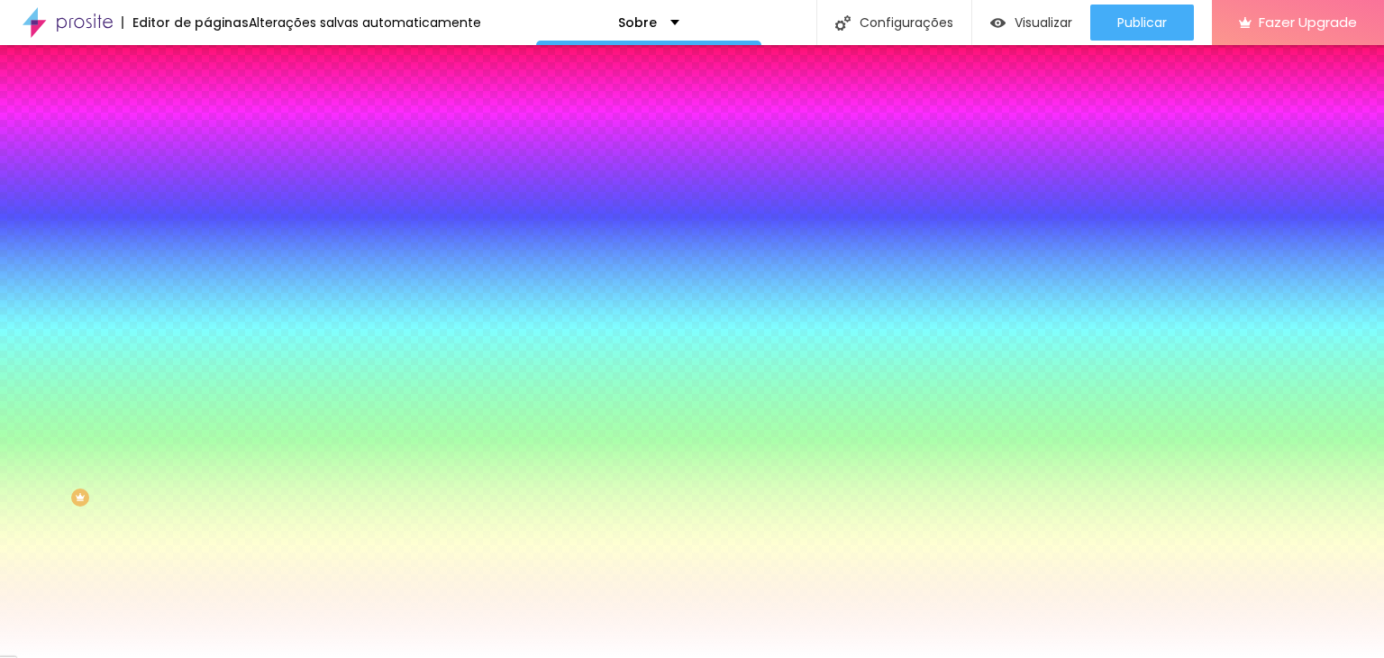
click at [207, 166] on span "Adicionar imagem" at bounding box center [265, 157] width 116 height 15
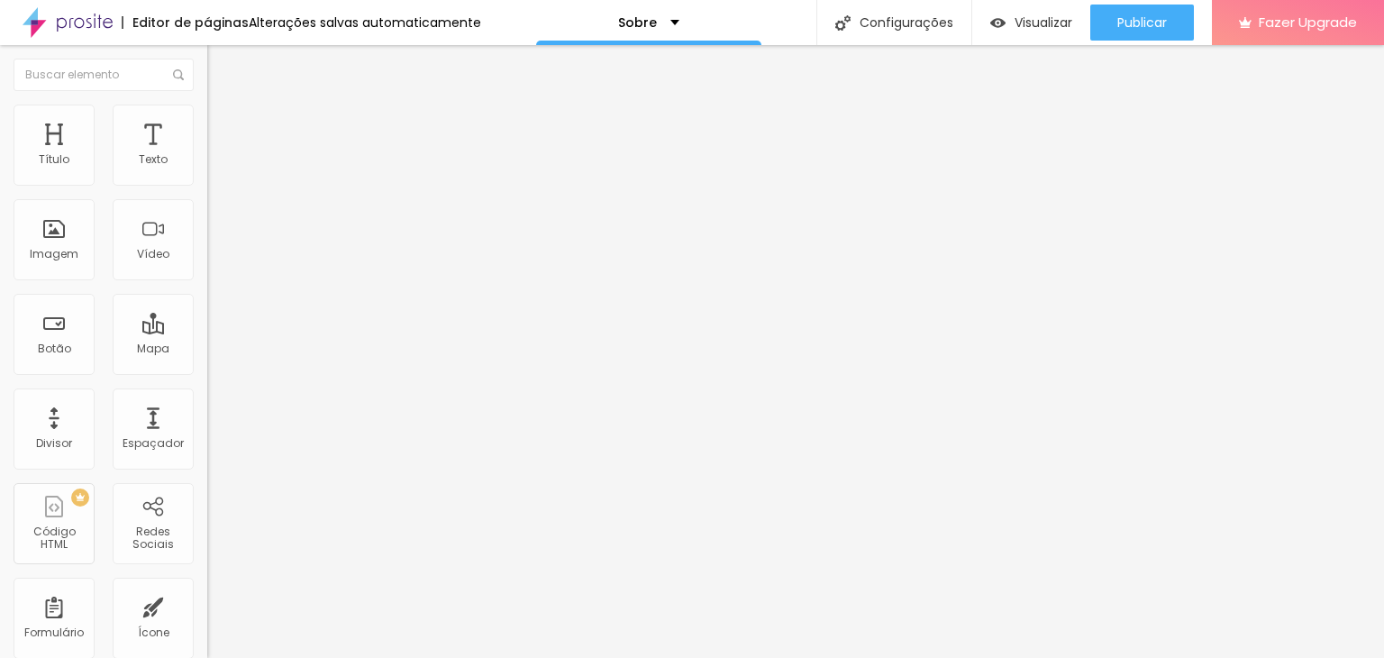
click at [221, 63] on div "Editar Texto" at bounding box center [272, 66] width 103 height 14
